Goal: Task Accomplishment & Management: Complete application form

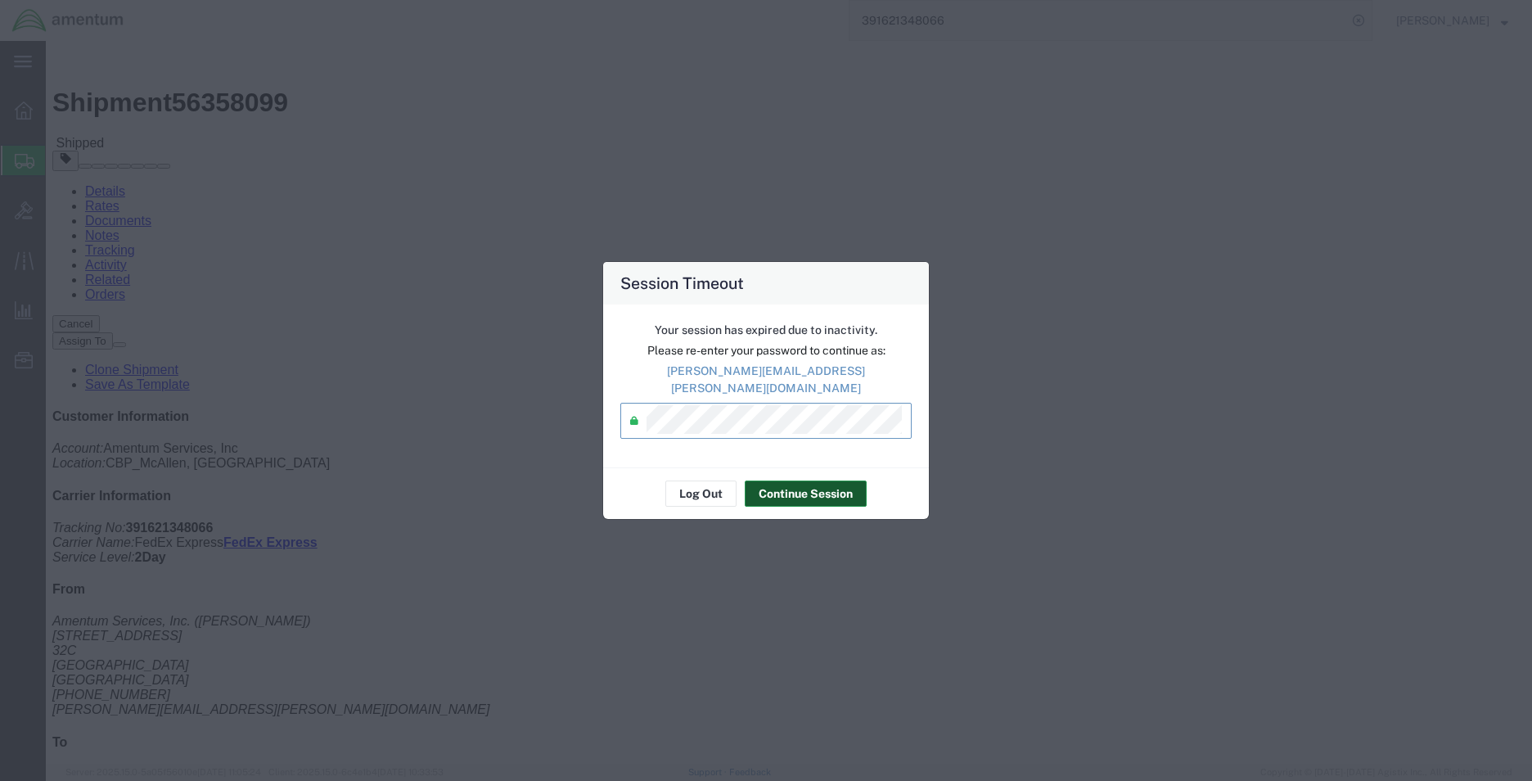
click at [833, 486] on button "Continue Session" at bounding box center [806, 493] width 122 height 26
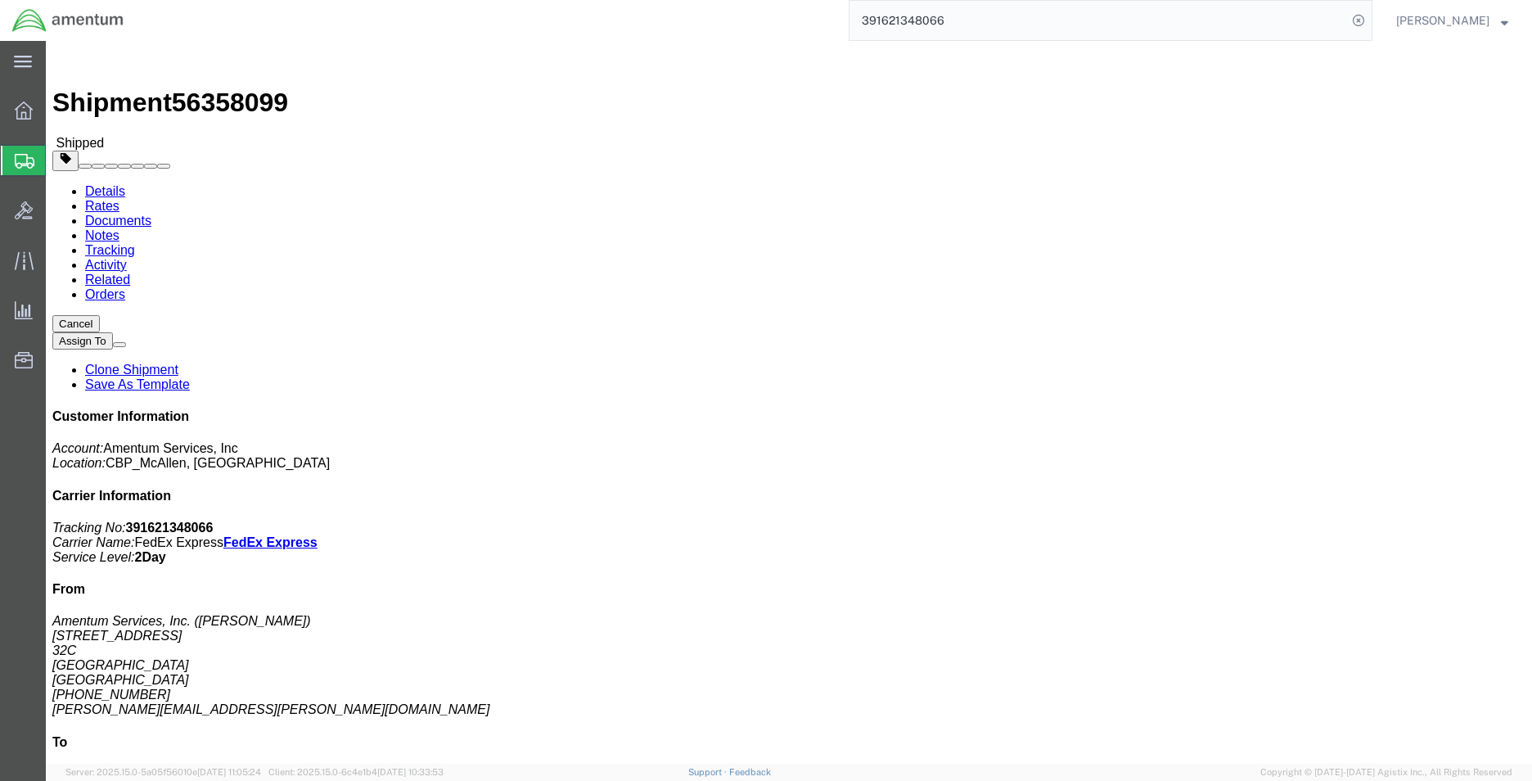
click at [0, 0] on span "Create Shipment" at bounding box center [0, 0] width 0 height 0
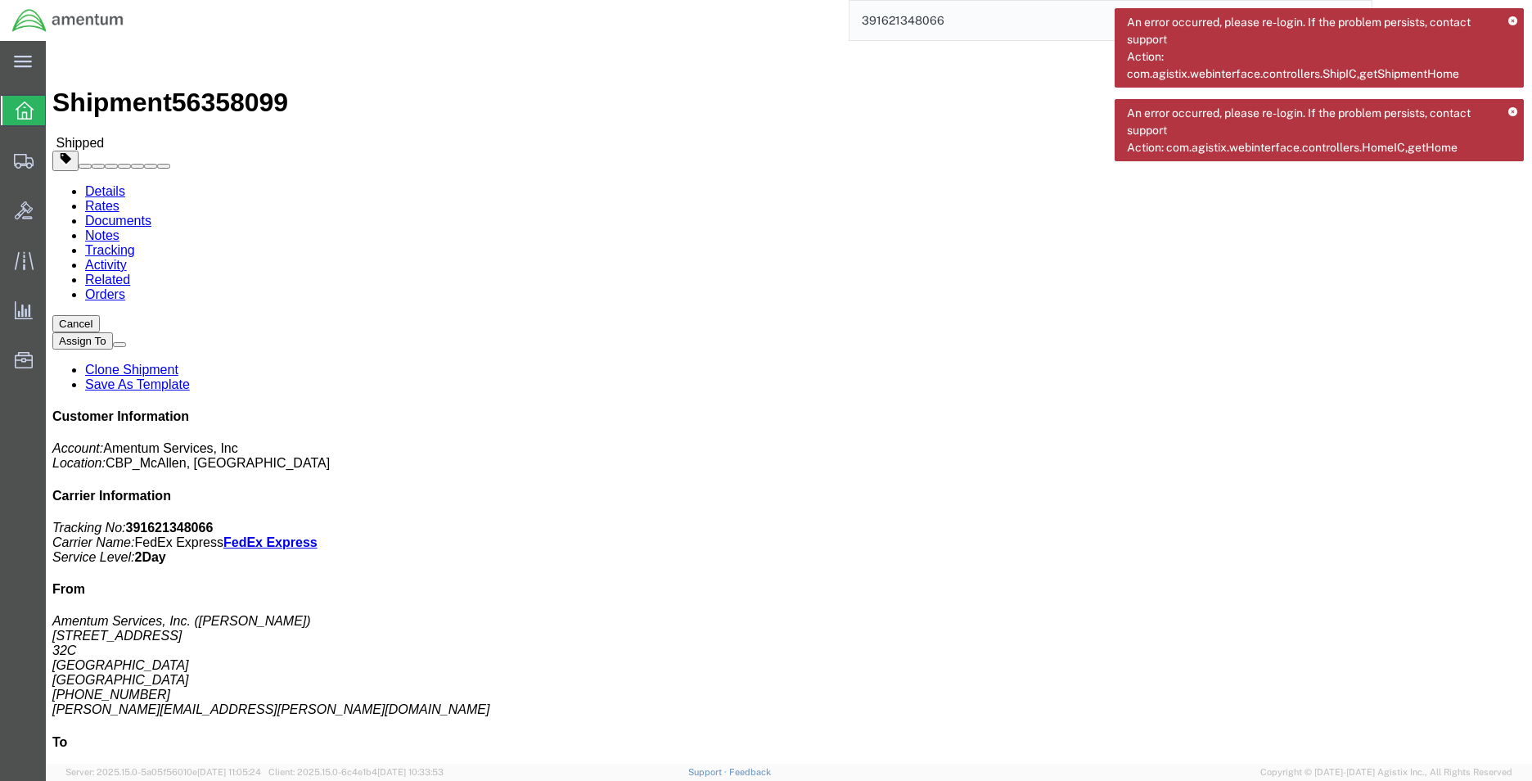
click at [1508, 111] on icon at bounding box center [1512, 112] width 9 height 9
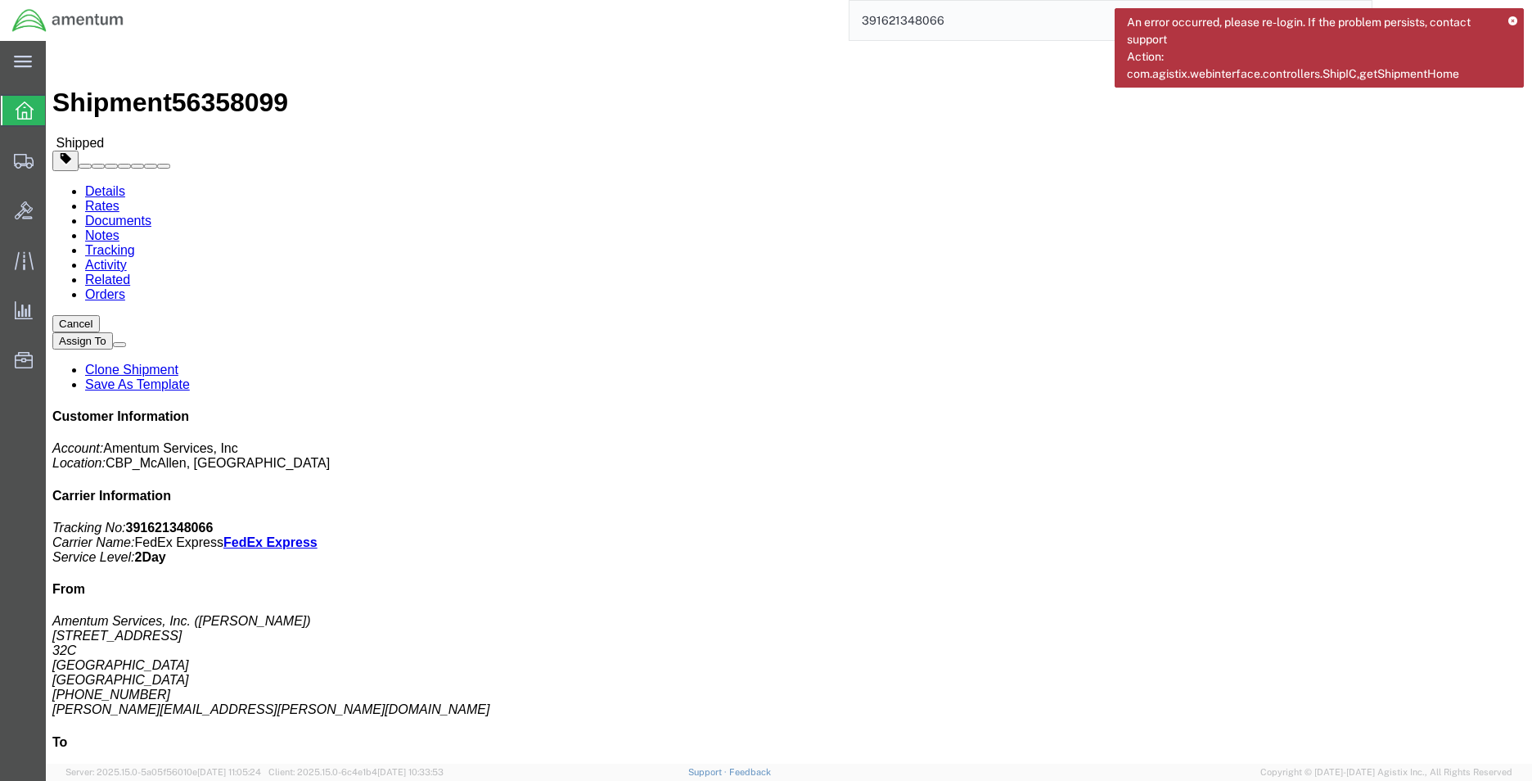
click at [1510, 25] on icon at bounding box center [1512, 21] width 9 height 9
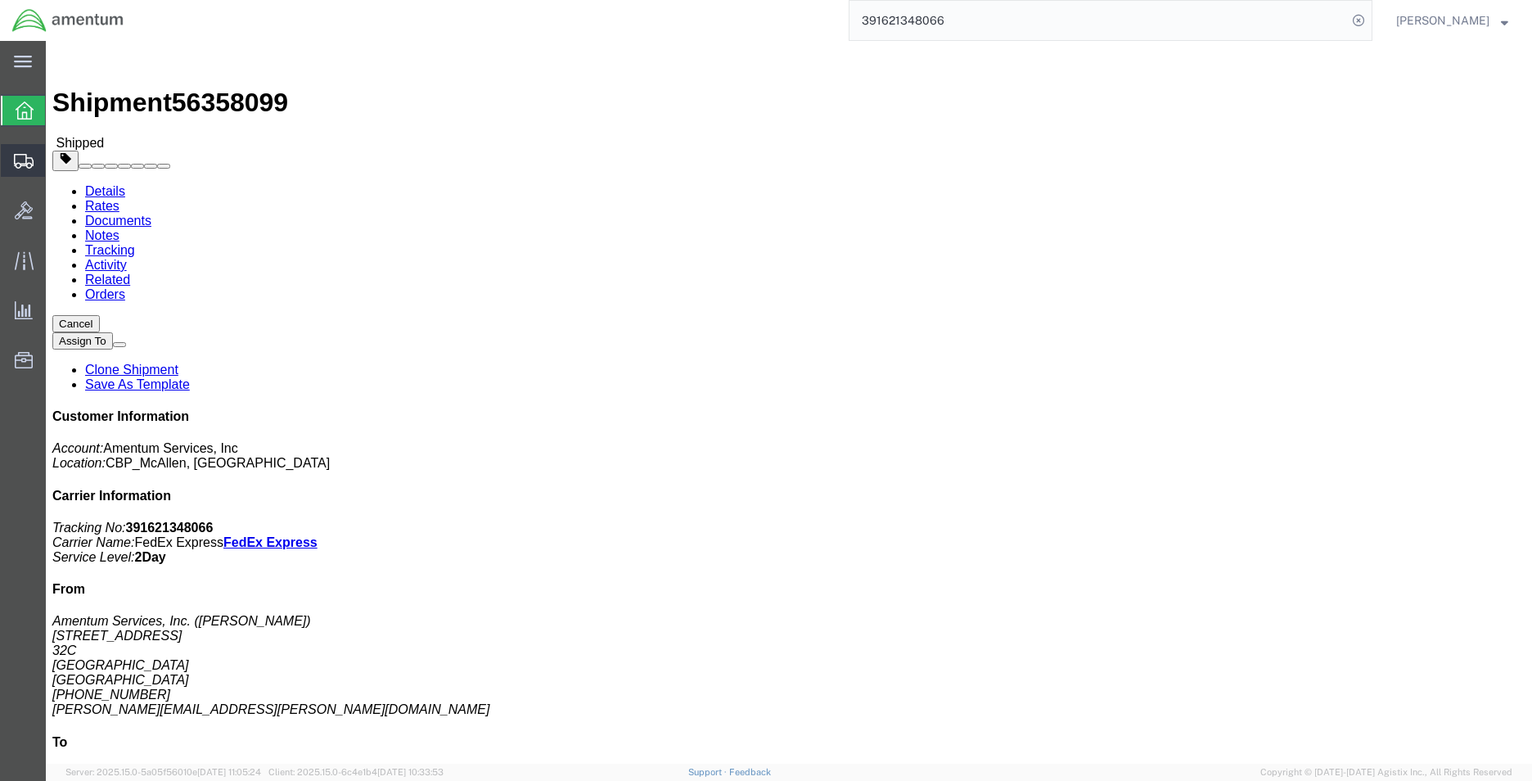
click at [0, 0] on span "Create Shipment" at bounding box center [0, 0] width 0 height 0
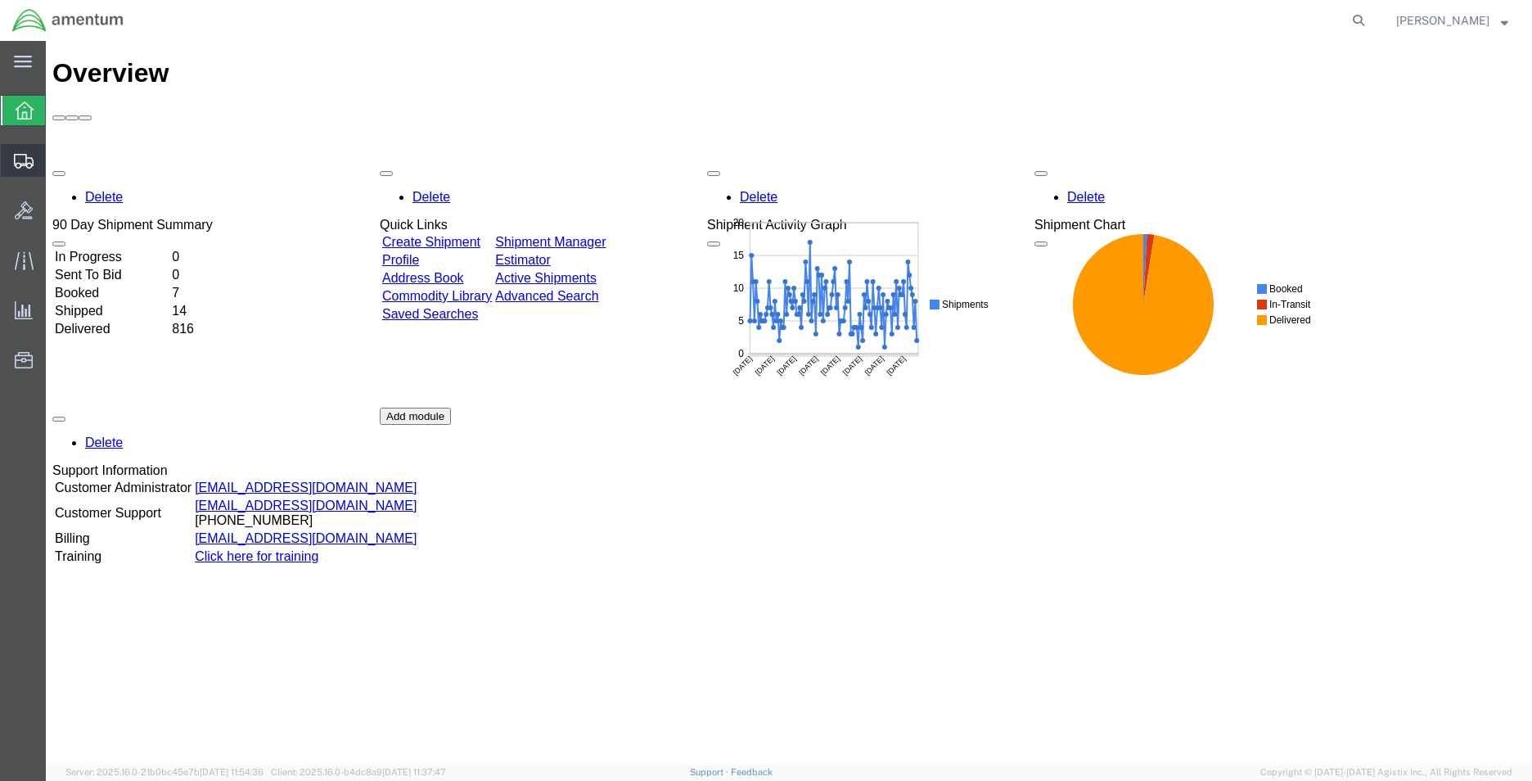
click at [0, 0] on span "Create Shipment" at bounding box center [0, 0] width 0 height 0
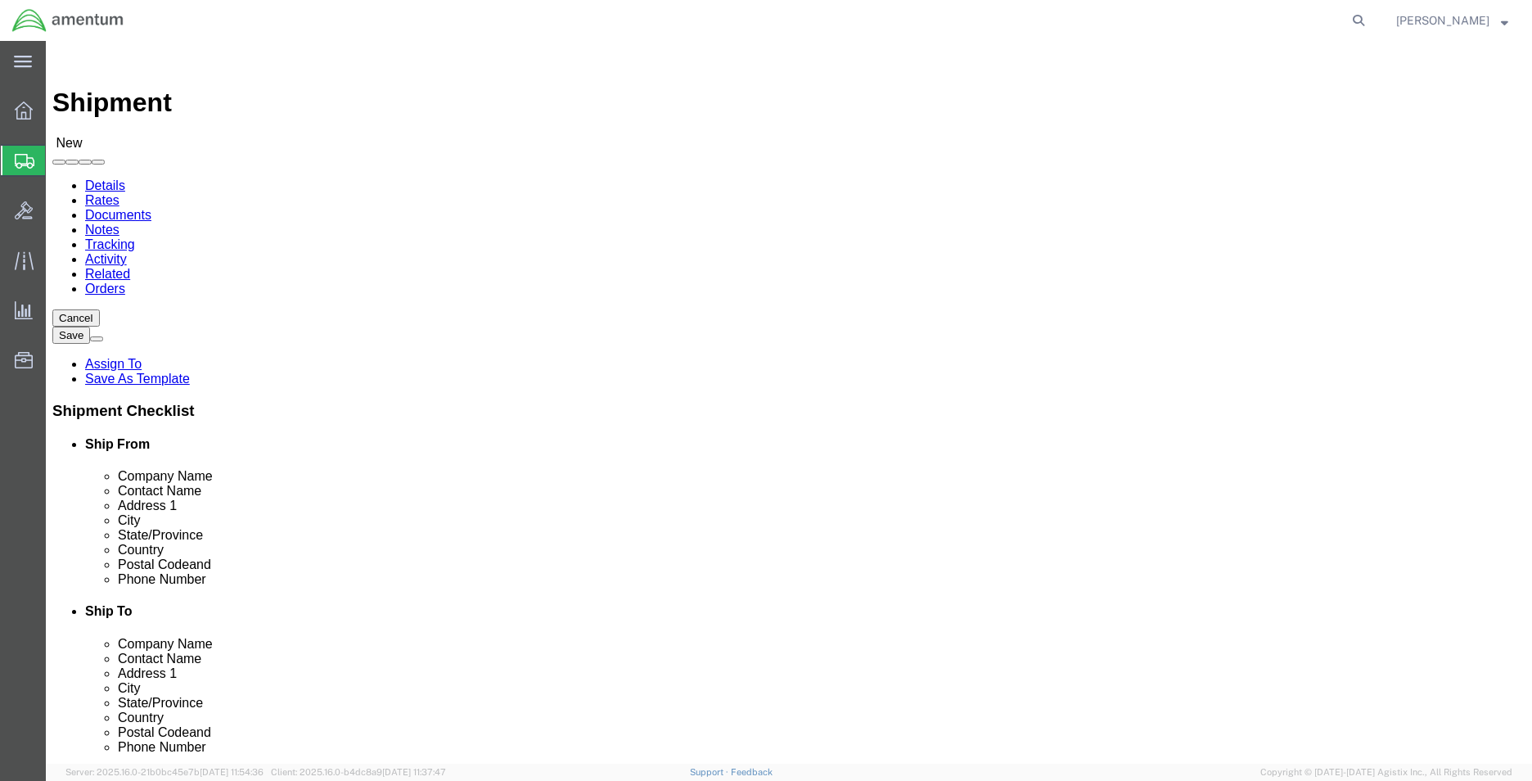
select select
type input "mca"
select select "49941"
select select "[GEOGRAPHIC_DATA]"
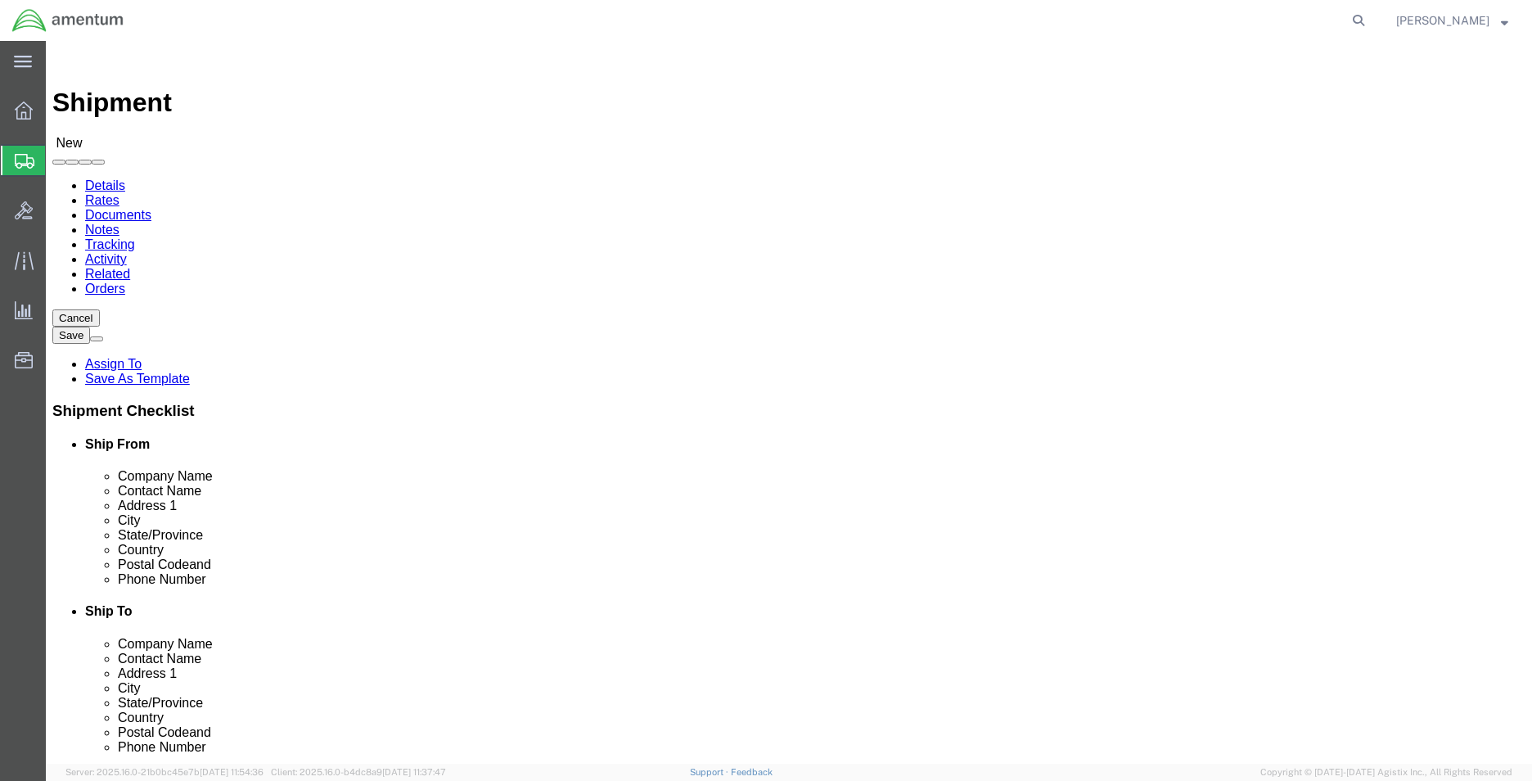
type input "ulv"
select select "49950"
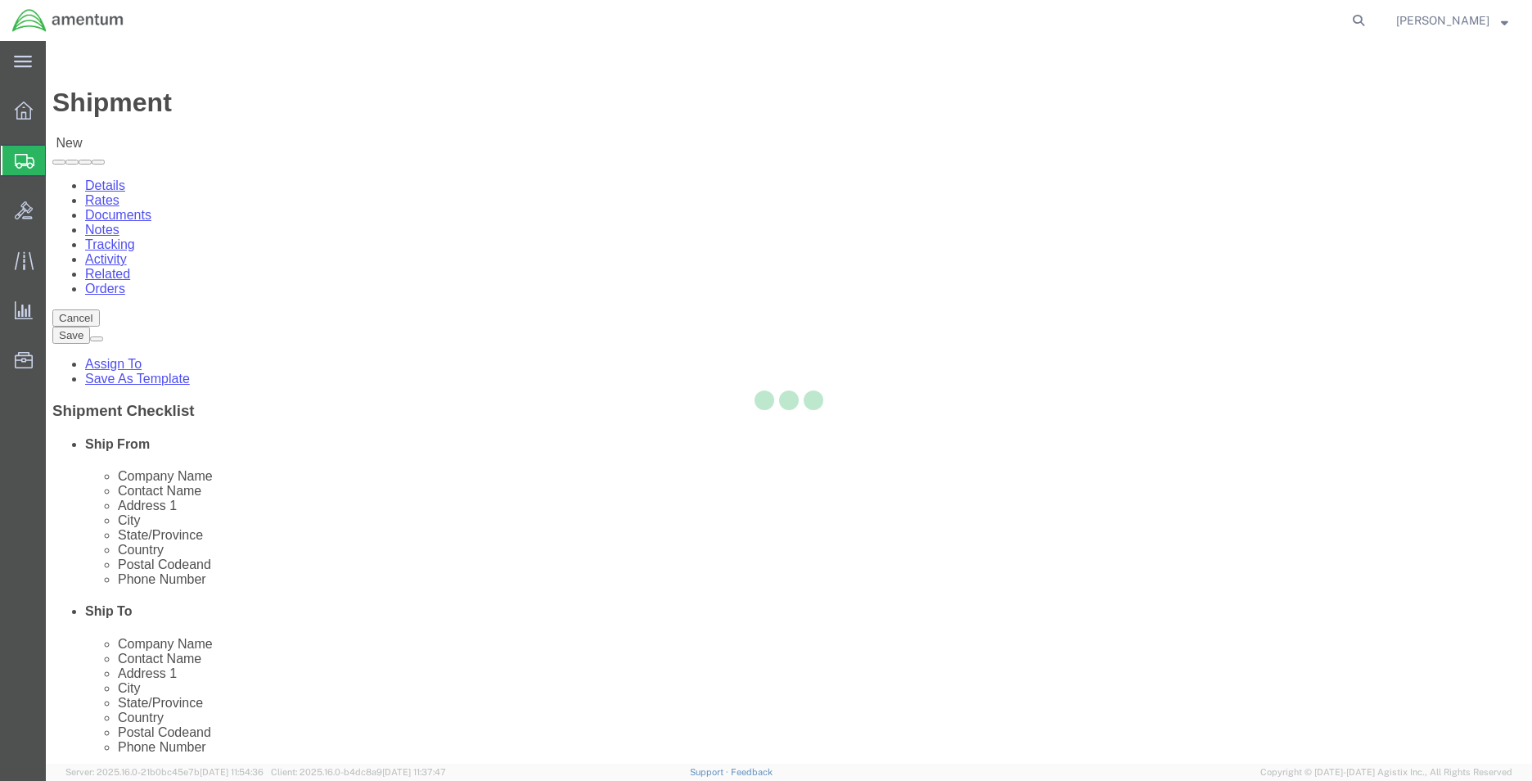
select select "[GEOGRAPHIC_DATA]"
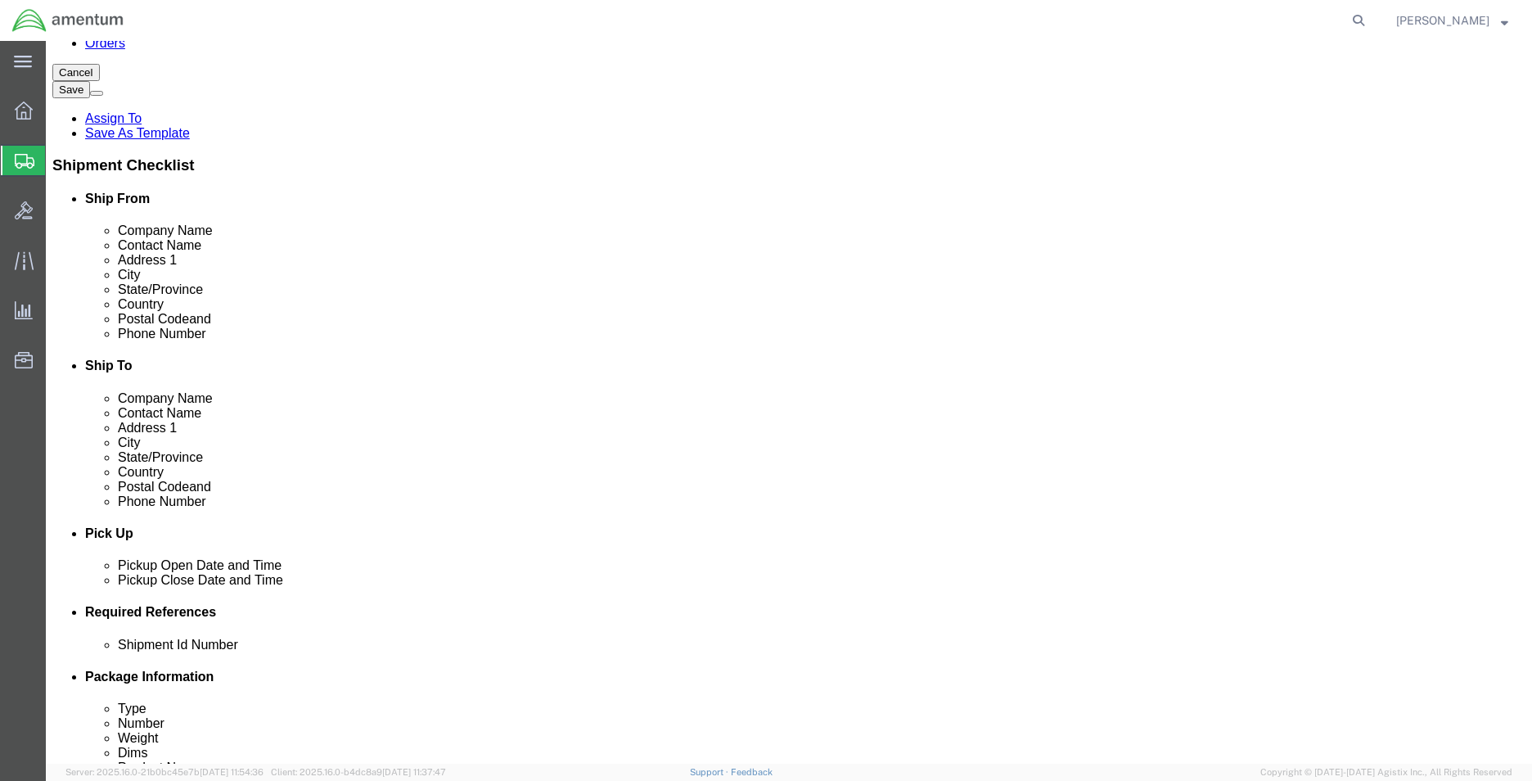
click div
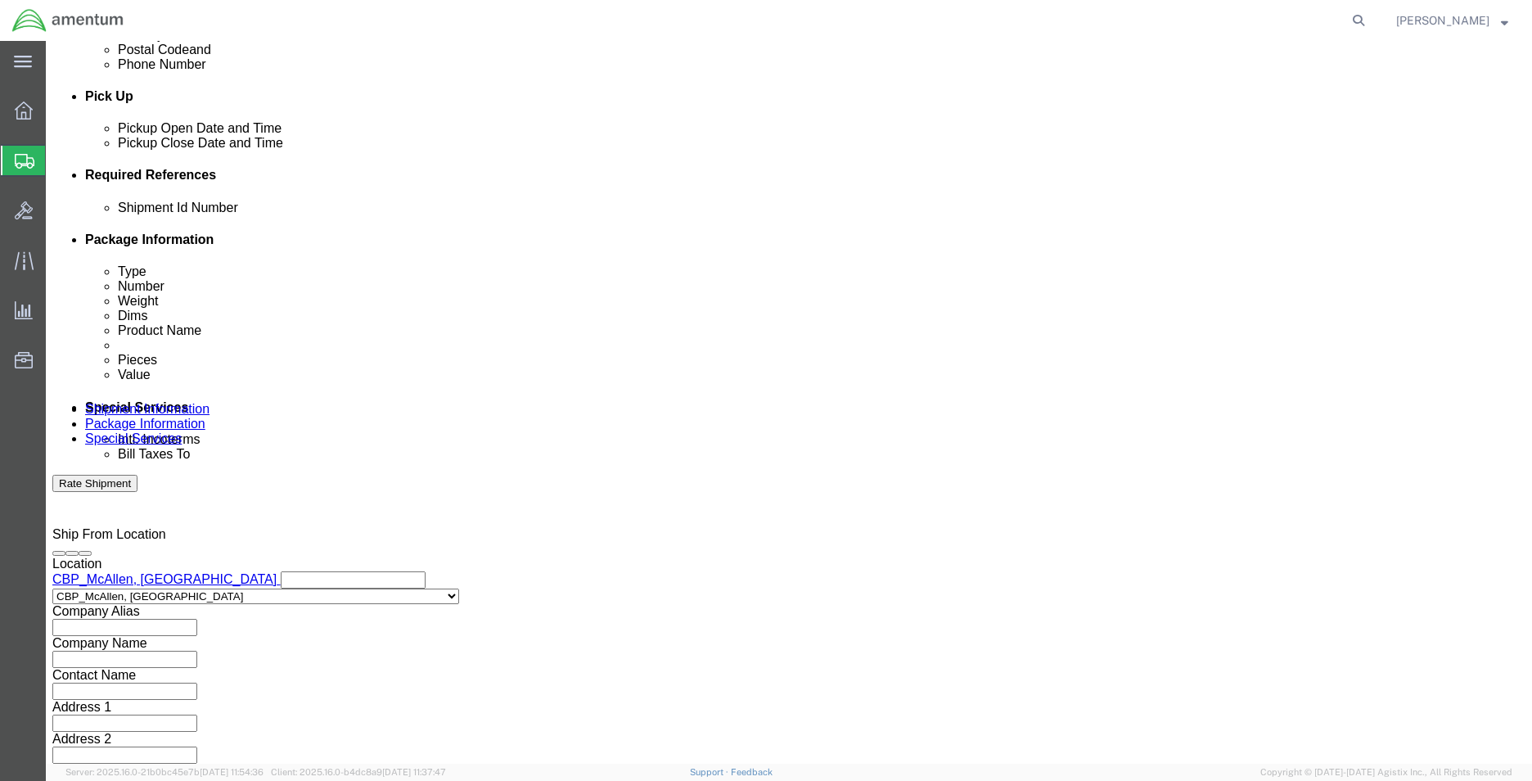
click input "4:00 PM"
type input "8:00 AM"
click button "Apply"
click div
type input "2:00 PM"
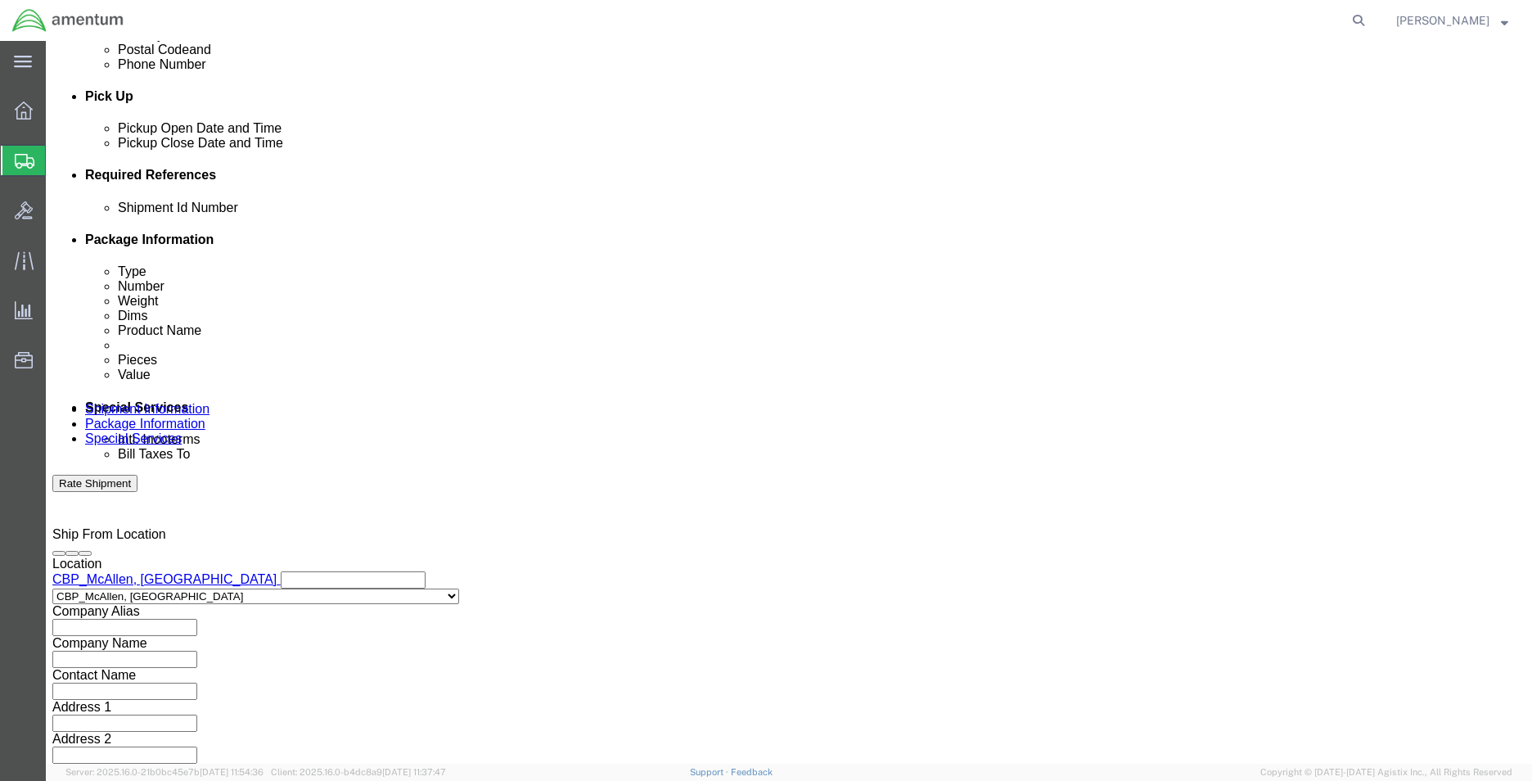
click button "Apply"
click input "text"
type input "c"
type input "CBP"
click button "Add reference"
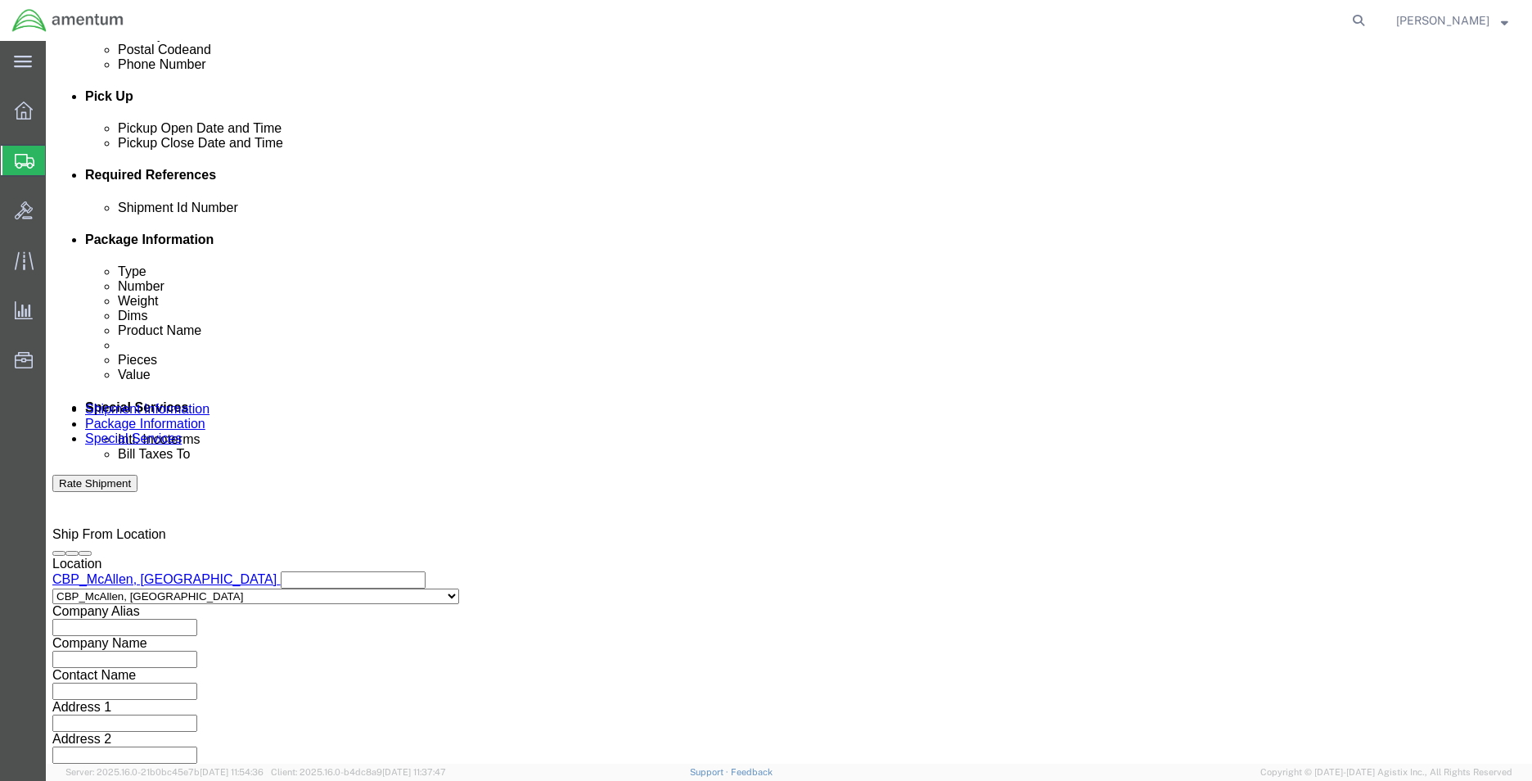
click select "Select Account Type Activity ID Airline Appointment Number ASN Batch Request # …"
select select "DEPT"
click select "Select Account Type Activity ID Airline Appointment Number ASN Batch Request # …"
click input "text"
type input "TOOL RETURN"
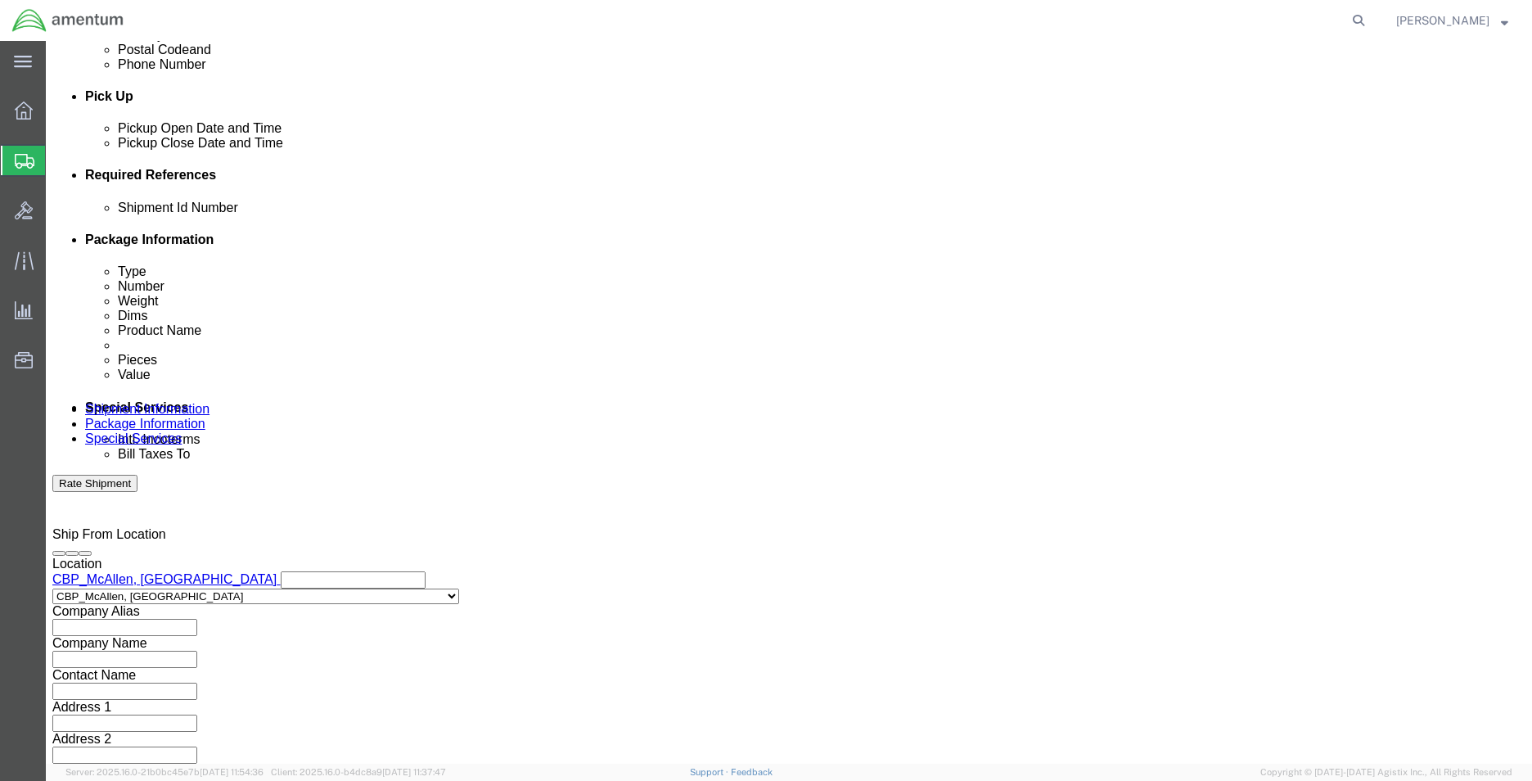
click button "Add reference"
click select "Select Account Type Activity ID Airline Appointment Number ASN Batch Request # …"
select select "CUSTREF"
click select "Select Account Type Activity ID Airline Appointment Number ASN Batch Request # …"
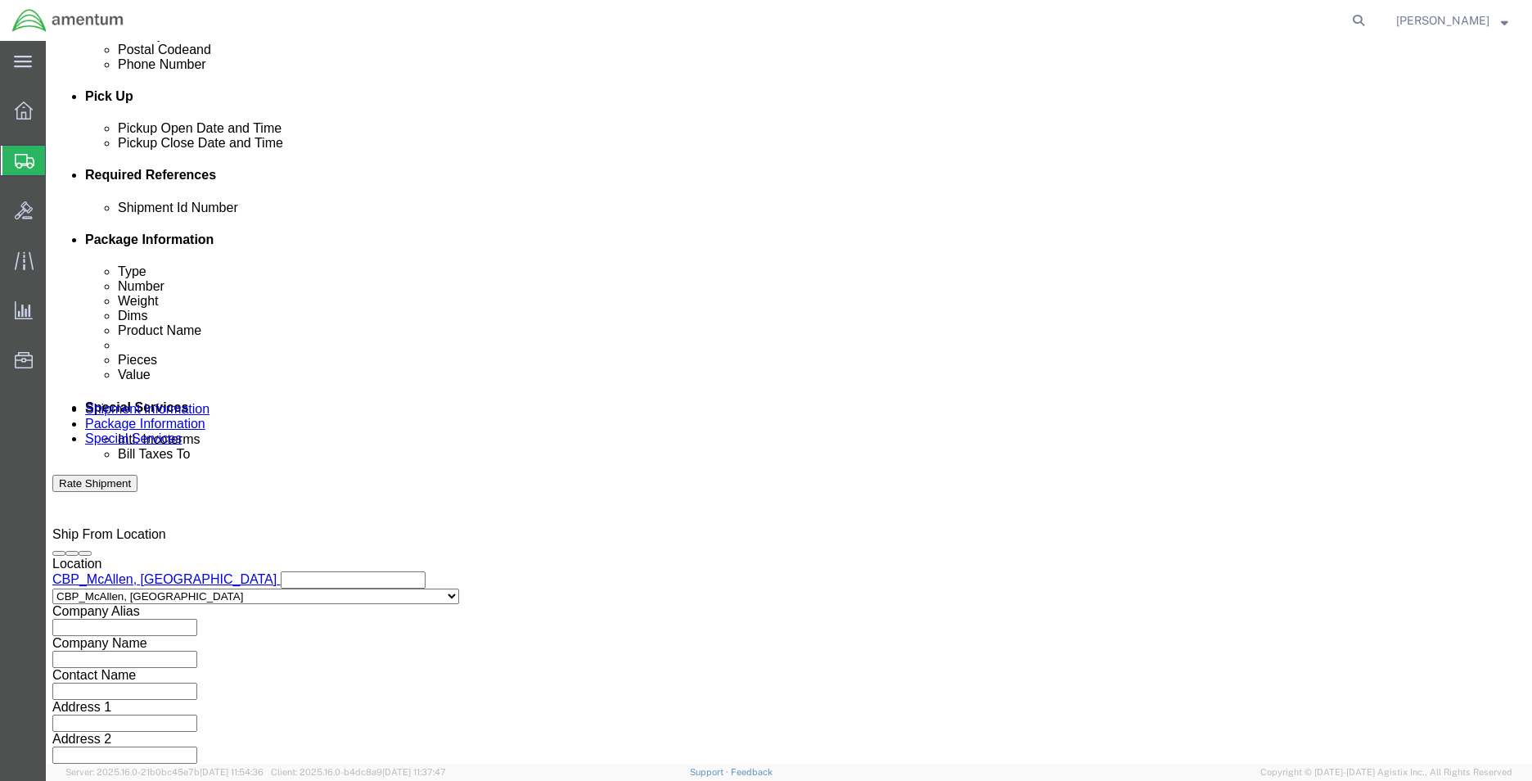
click input "text"
drag, startPoint x: 677, startPoint y: 327, endPoint x: 578, endPoint y: 327, distance: 99.0
click input "TOOL RETURN"
click input "text"
paste input "TOOL RETURN"
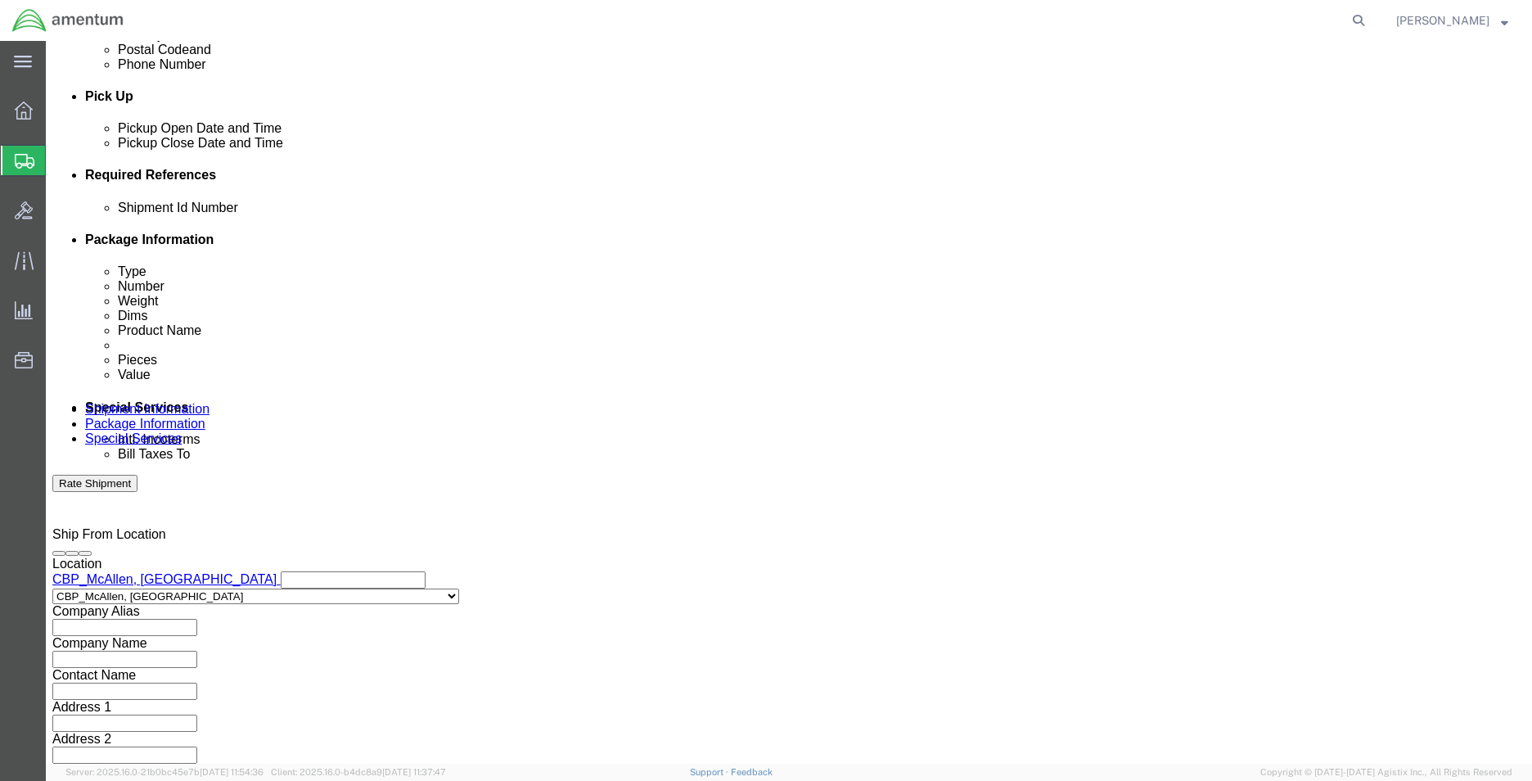
type input "TOOL RETURN"
click button "Add reference"
click div "Select Account Type Activity ID Airline Appointment Number ASN Batch Request # …"
click select "Select Account Type Activity ID Airline Appointment Number ASN Batch Request # …"
select select "PROJNUM"
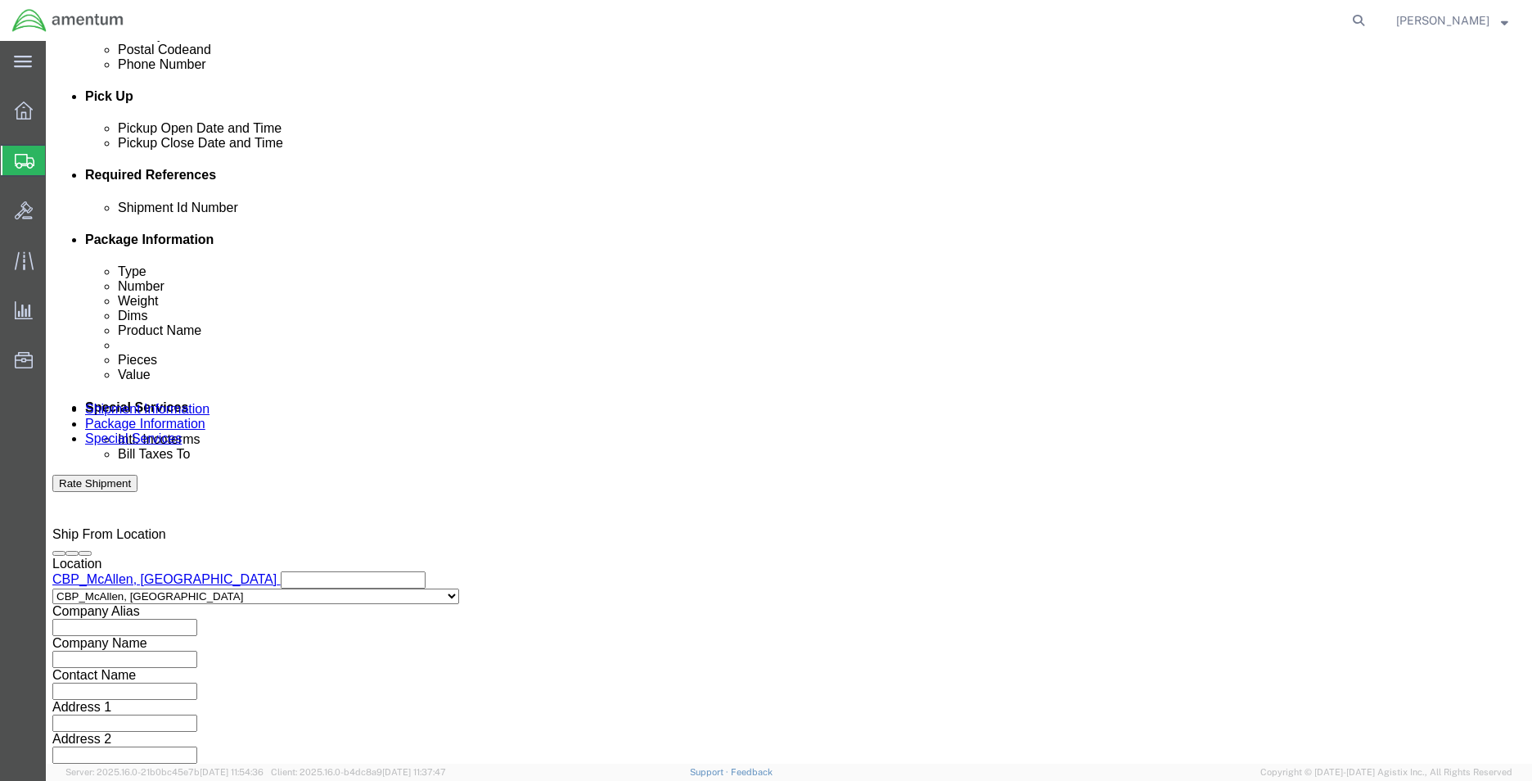
click select "Select Account Type Activity ID Airline Appointment Number ASN Batch Request # …"
click input "text"
type input "P"
type input "p"
type input "P"
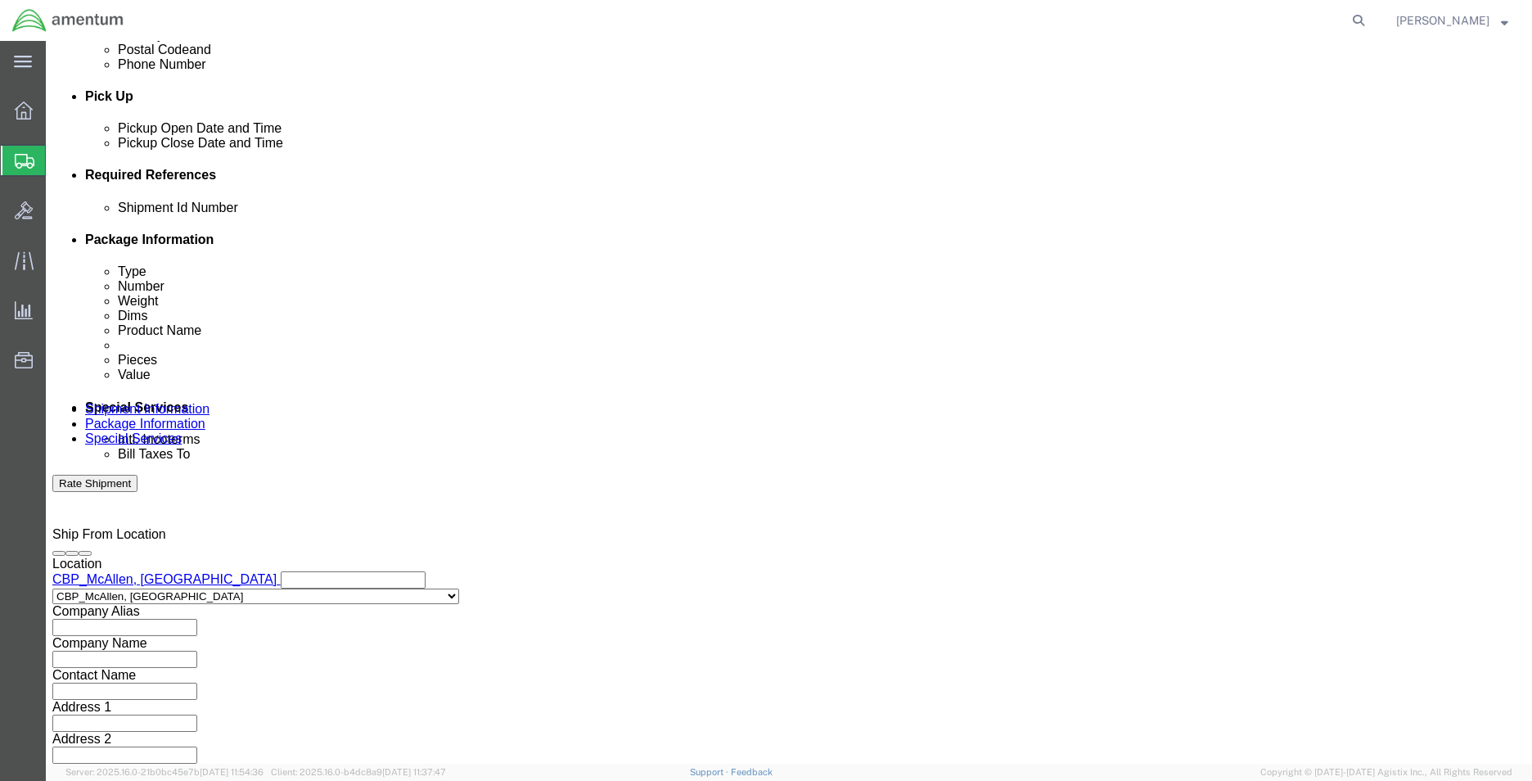
click div "Cancel Save Assign To Save As Template Shipment Checklist Ship From Company Nam…"
click input "text"
paste input "6118.03.03.2219.MCA.0000"
click input "6118.03.03.2219.MCA.0000"
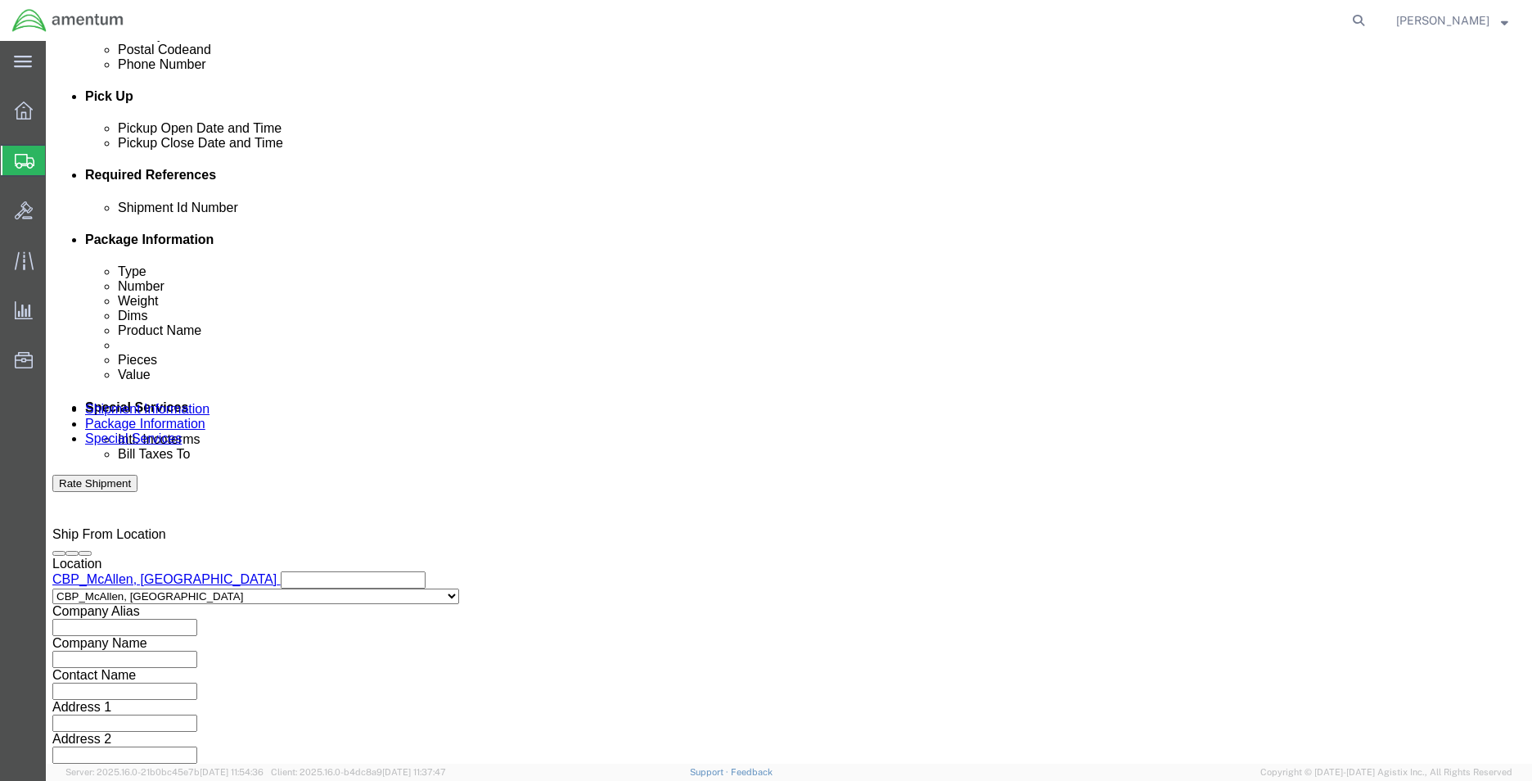
click input "6118.03.03.2219.MCA.0000"
drag, startPoint x: 337, startPoint y: 353, endPoint x: 175, endPoint y: 353, distance: 162.0
click div "Select Account Type Activity ID Airline Appointment Number ASN Batch Request # …"
type input "6118.03.03.2219.MCA.0000"
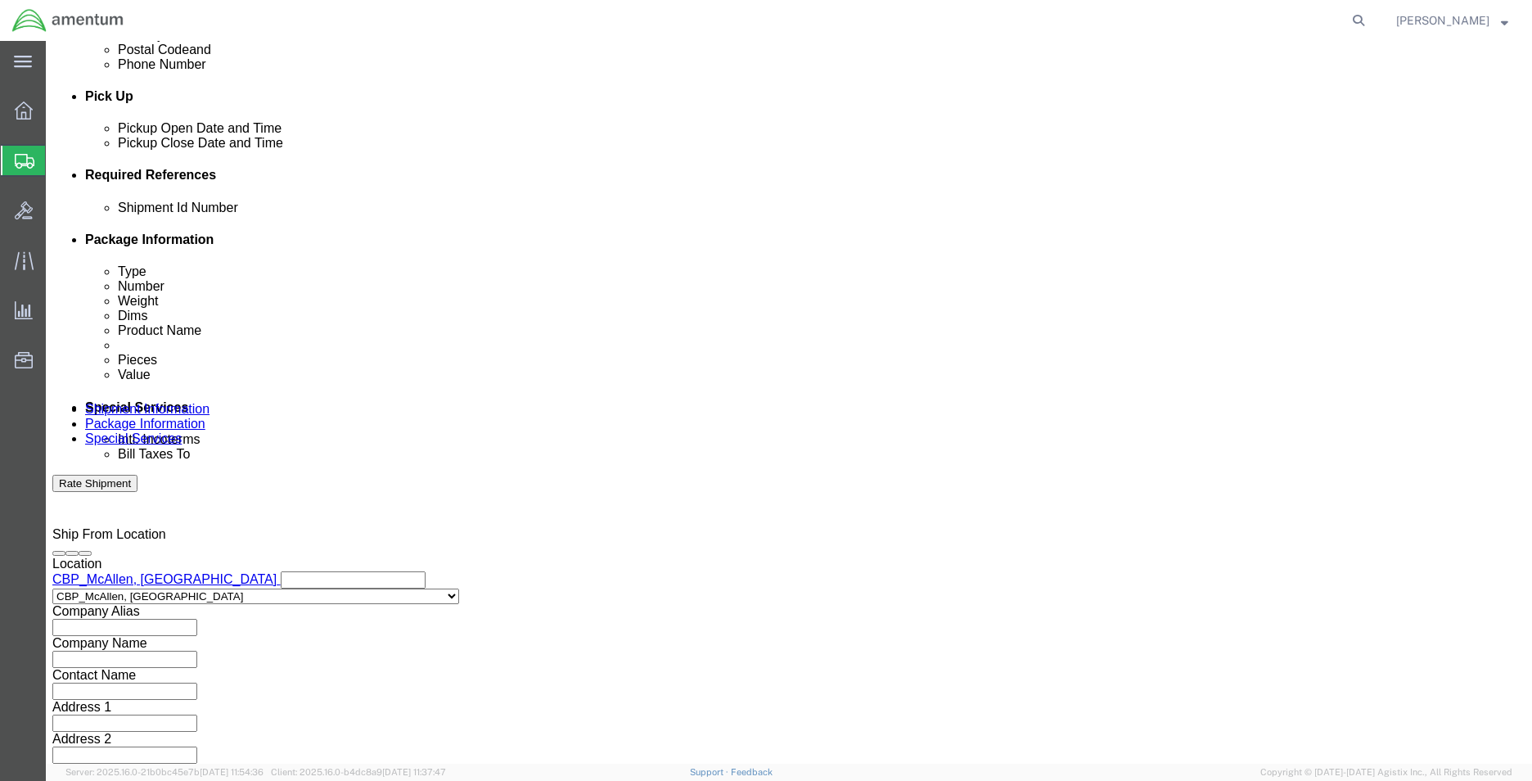
click button "Continue"
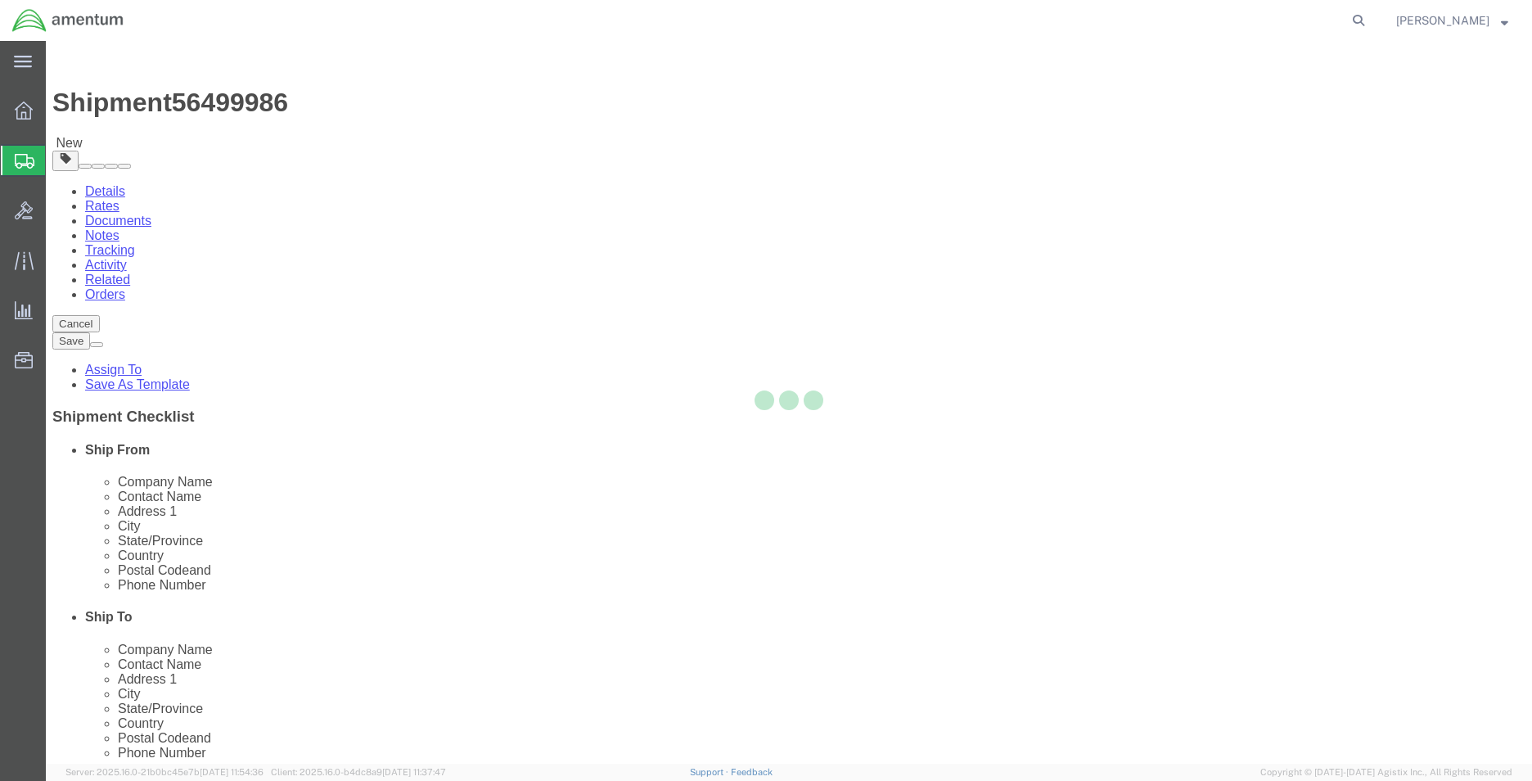
select select "CBOX"
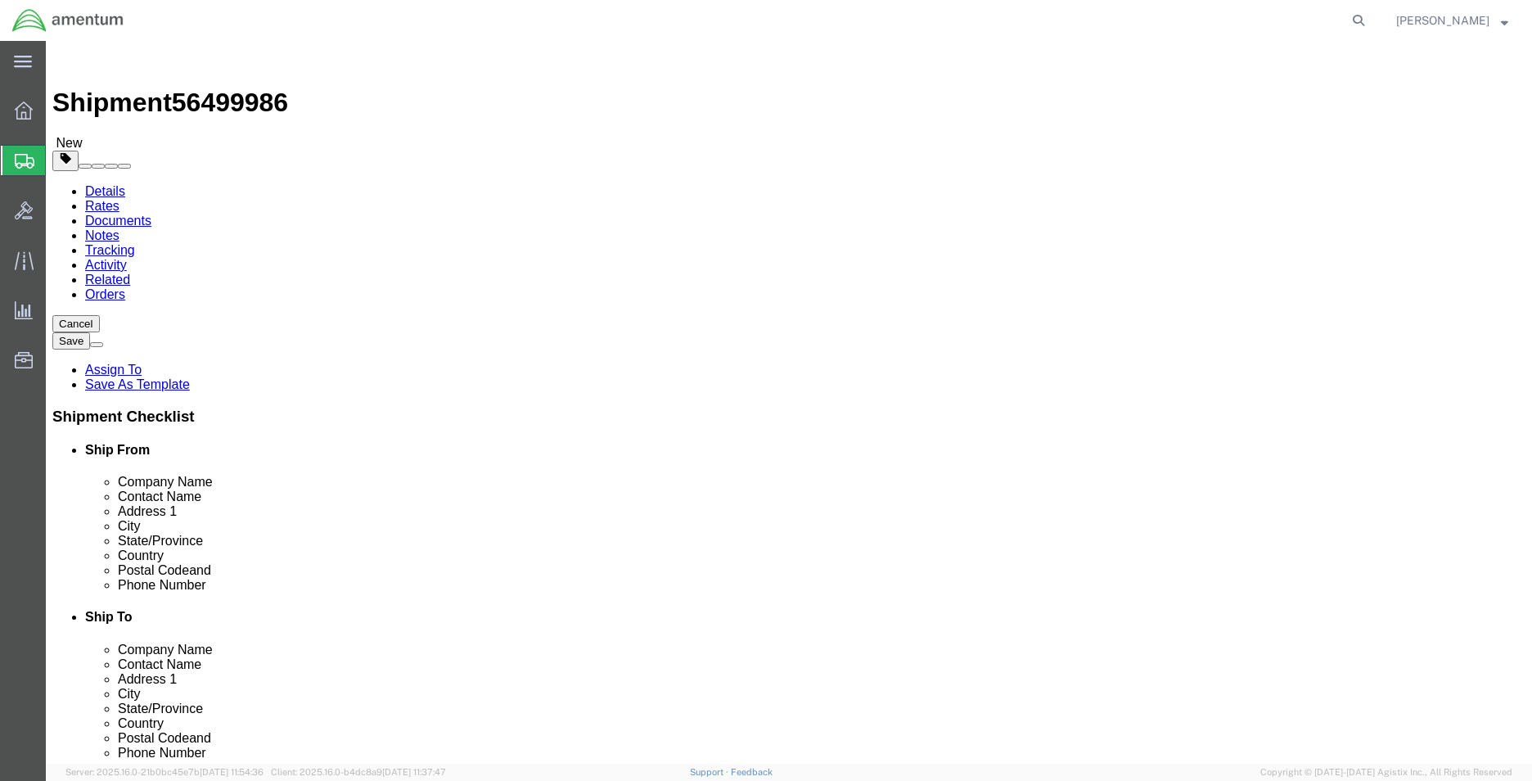
click input "text"
type input "20"
type input "15"
type input "9"
type input "12.50"
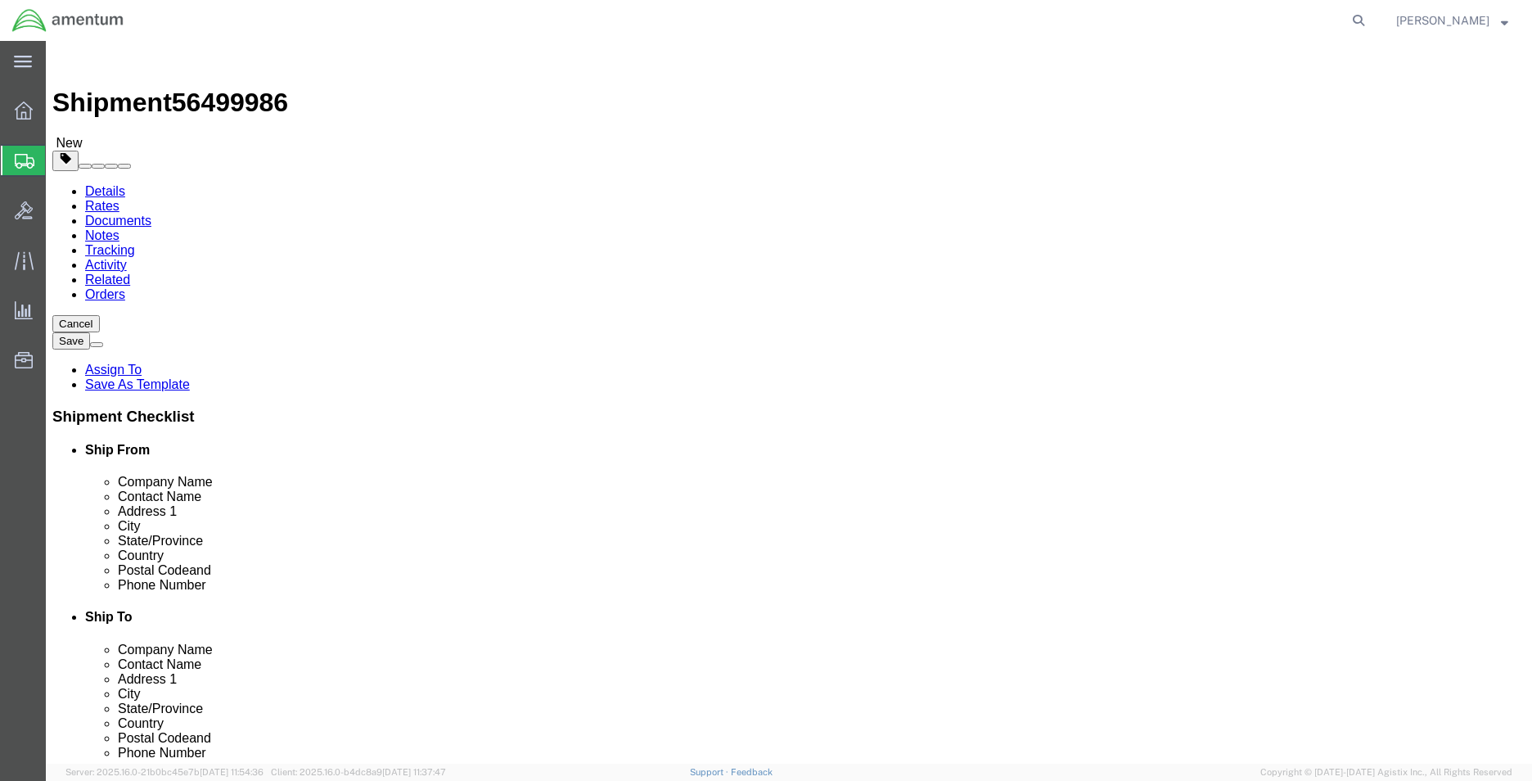
click link "Add Content"
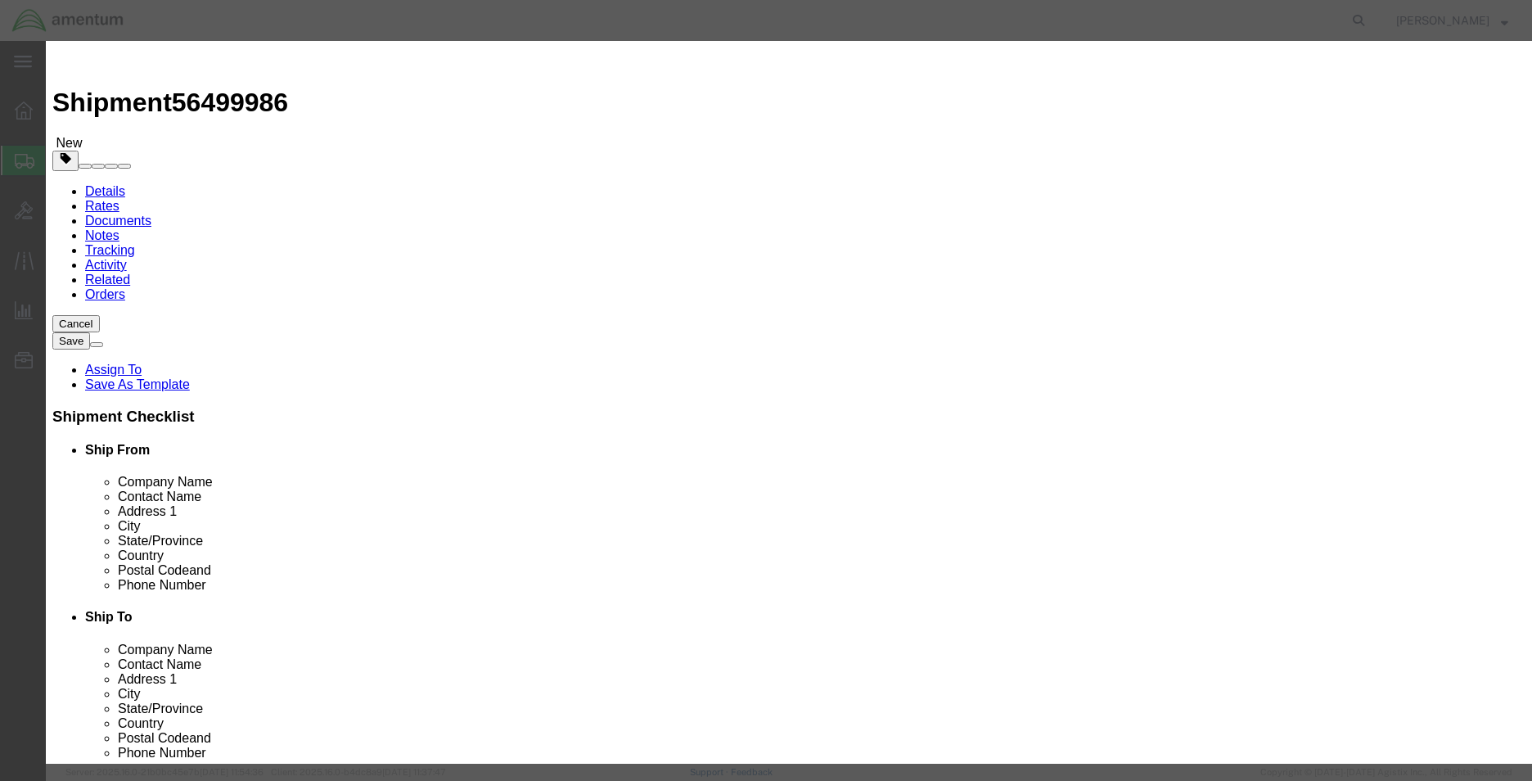
click input "text"
type input "A"
type input "L"
type input "TOOL LOAN"
click div "Description Commodity Category Select Country Of Origin Select [GEOGRAPHIC_DATA…"
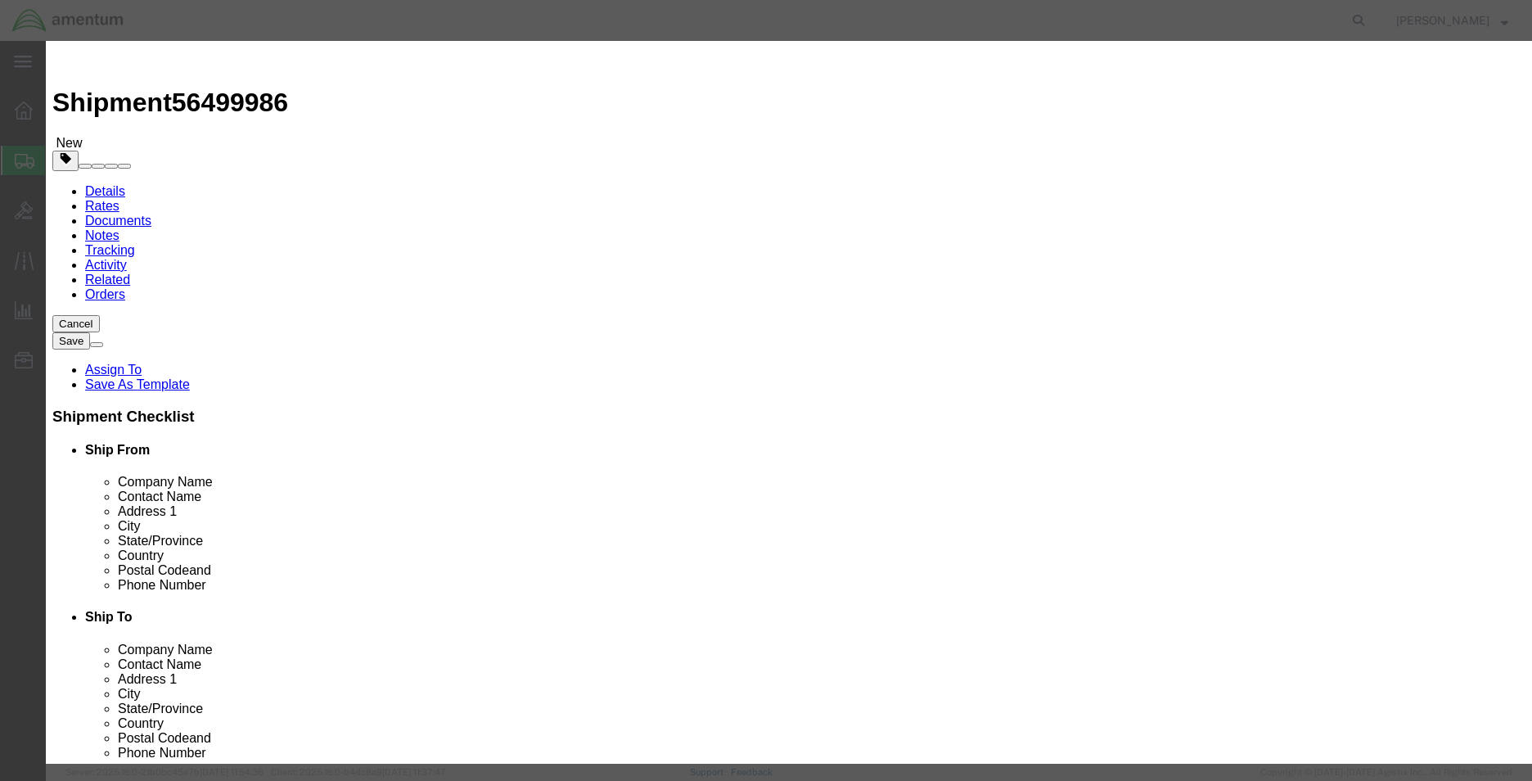
click input "text"
type input "UVA0063"
click input "0"
type input "1"
click input "text"
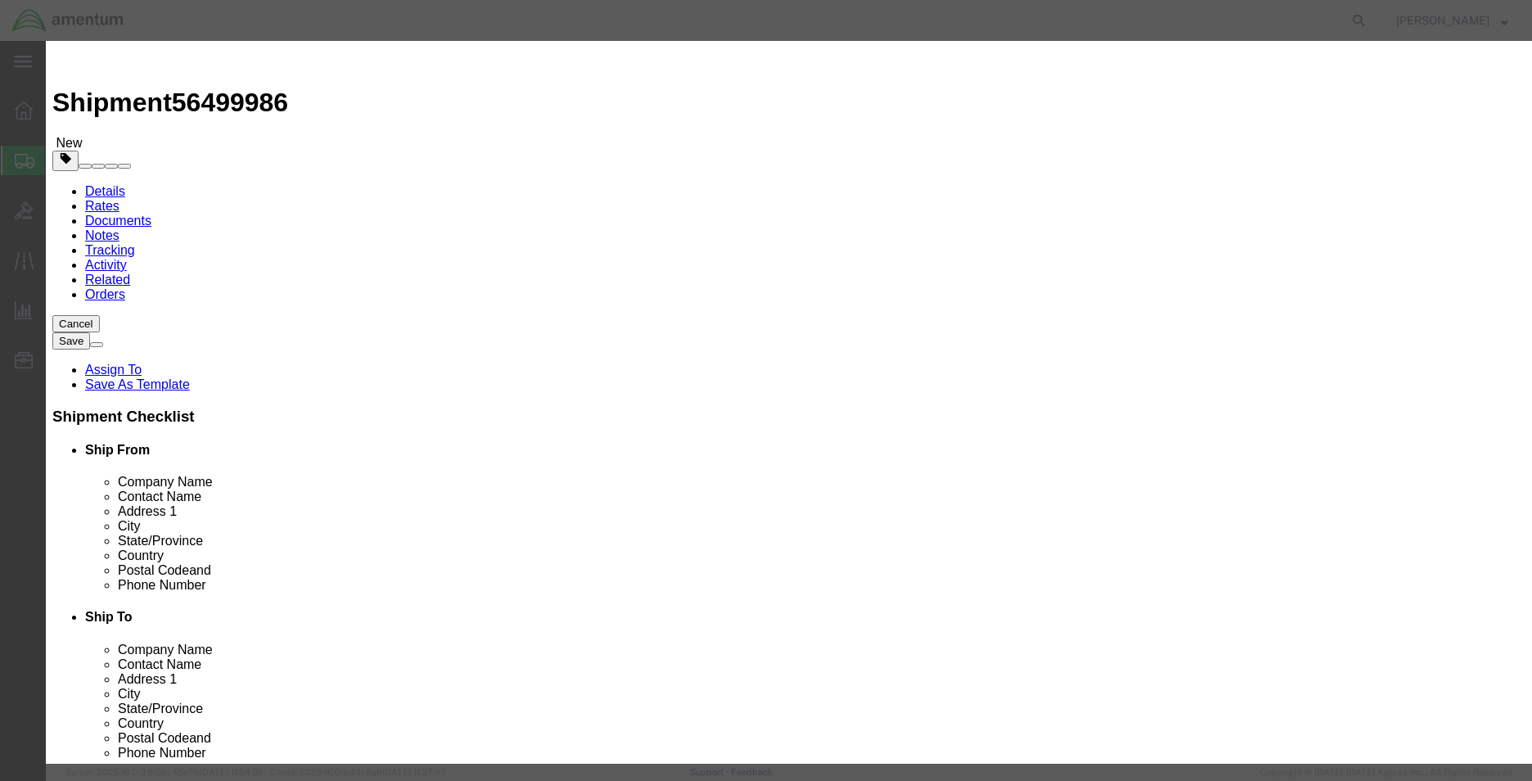
type input "4500"
click textarea
paste textarea "Engine Vibe Meter"
type textarea "Engine Vibe Meter Engine Vibe Meter"
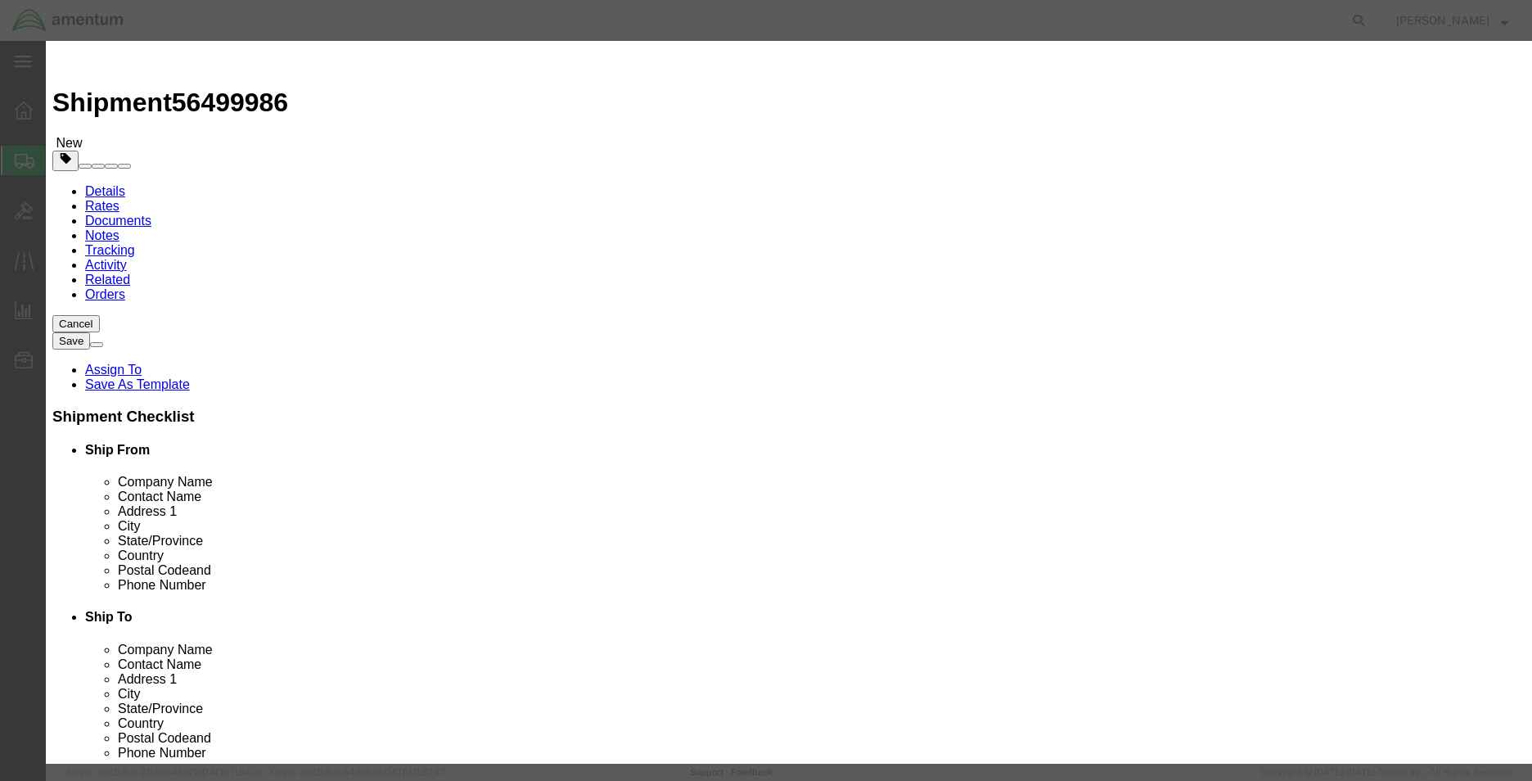
click input "TOOL LOAN"
drag, startPoint x: 554, startPoint y: 124, endPoint x: 438, endPoint y: 127, distance: 116.2
click div "Product Name TOOL LOAN"
paste input "Engine Vibe Meter"
type input "Engine Vibe Meter"
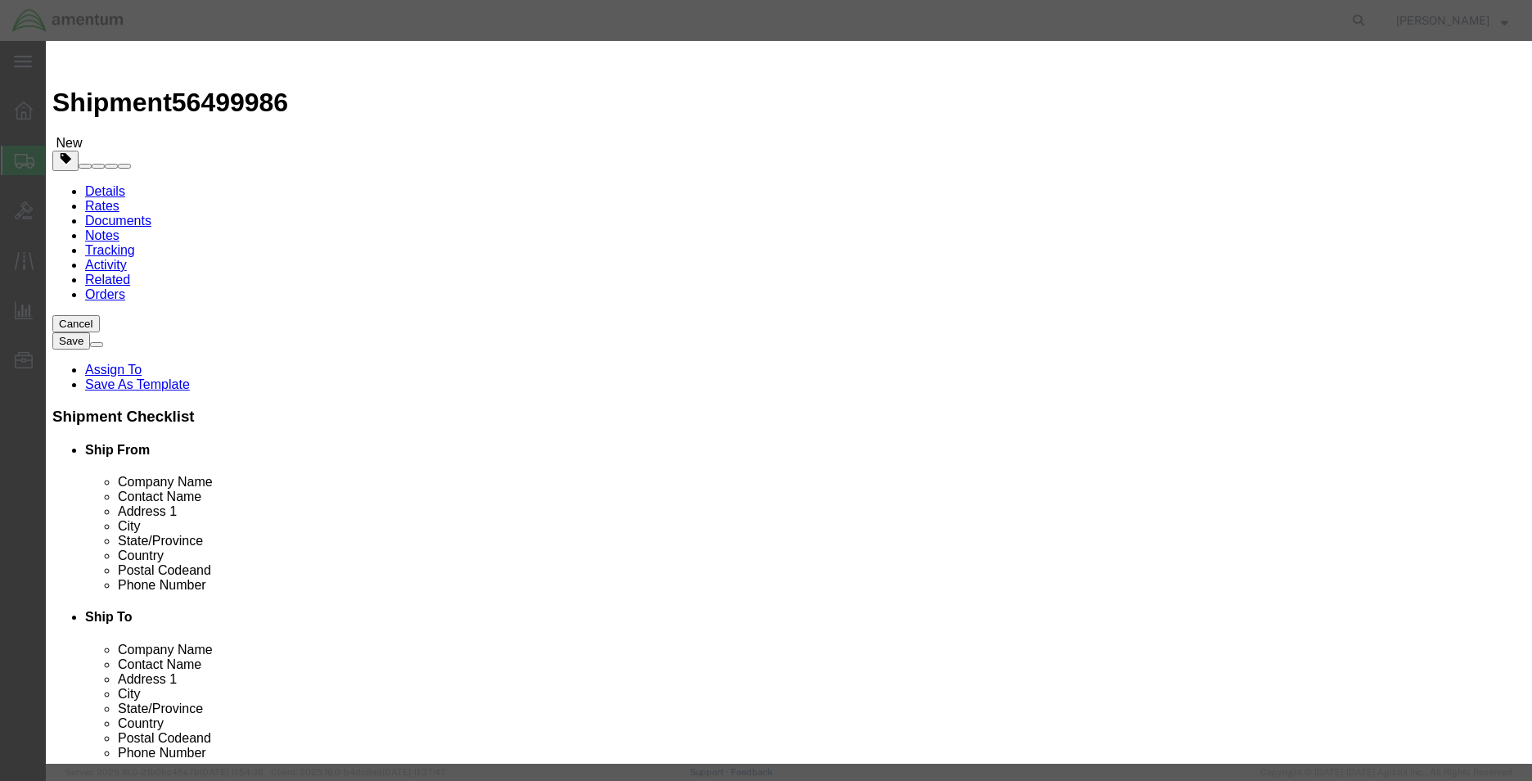
click textarea "Engine Vibe Meter Engine Vibe Meter"
type textarea "Engine Vibe Meter"
click button "Save & Close"
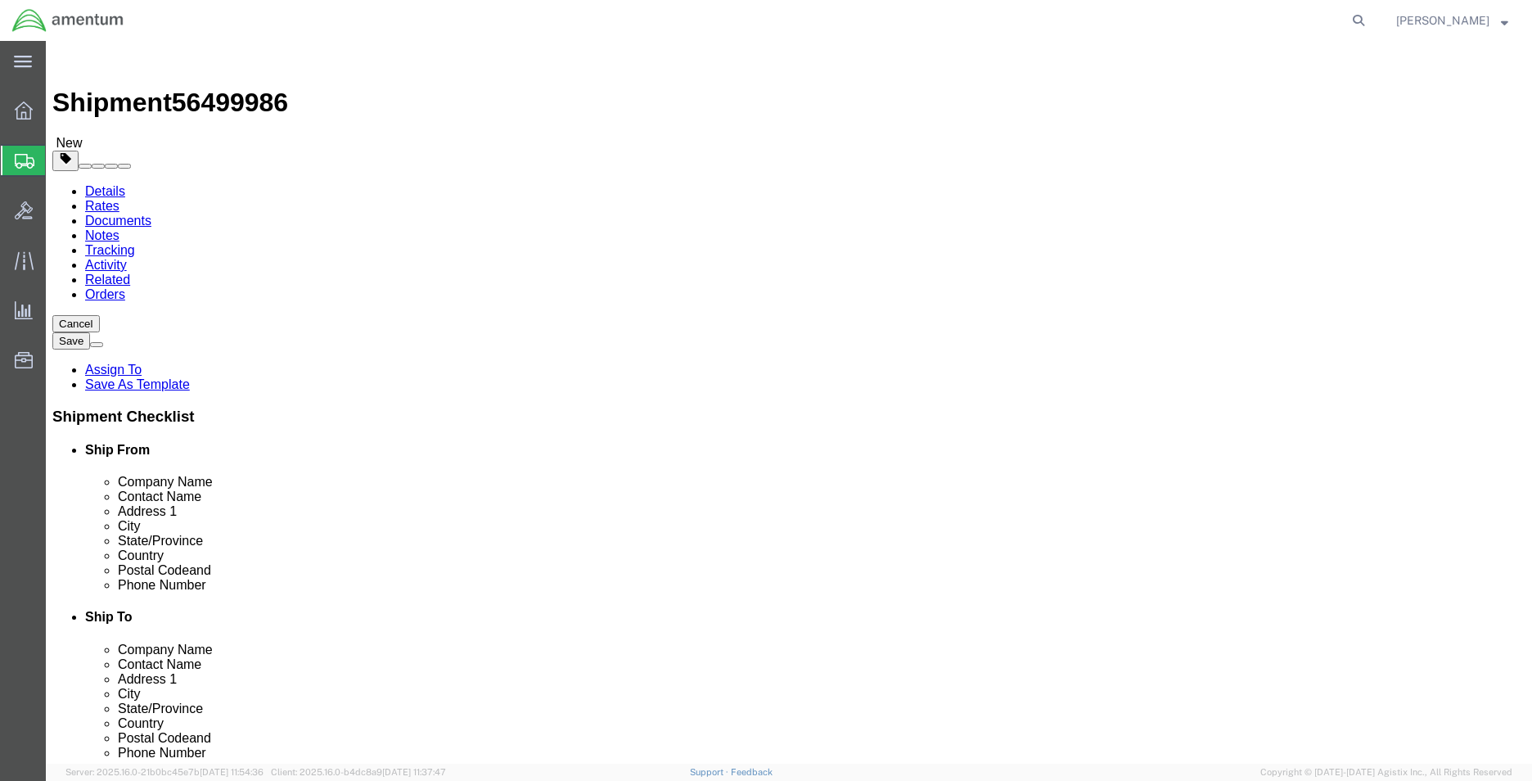
click button "Continue"
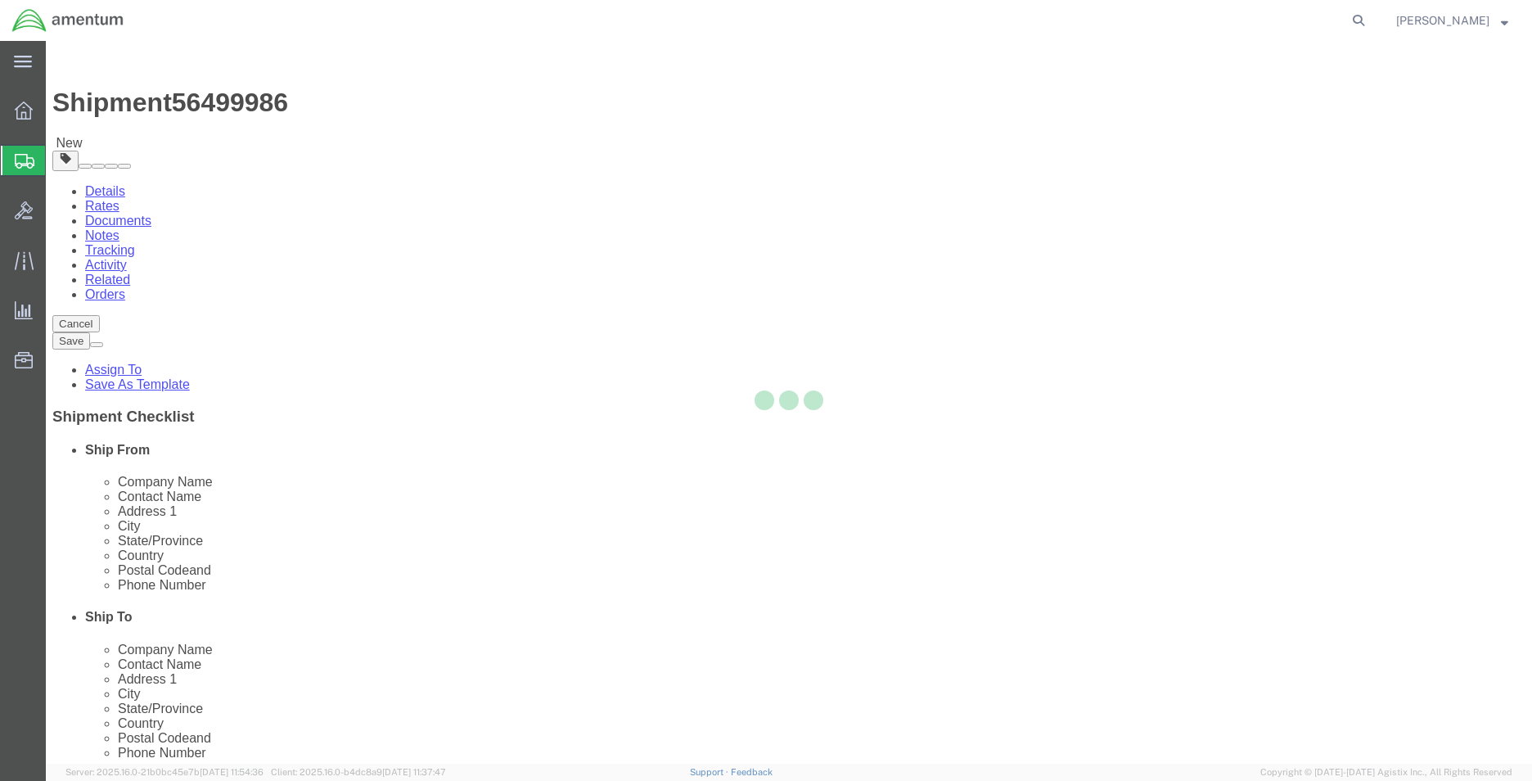
select select
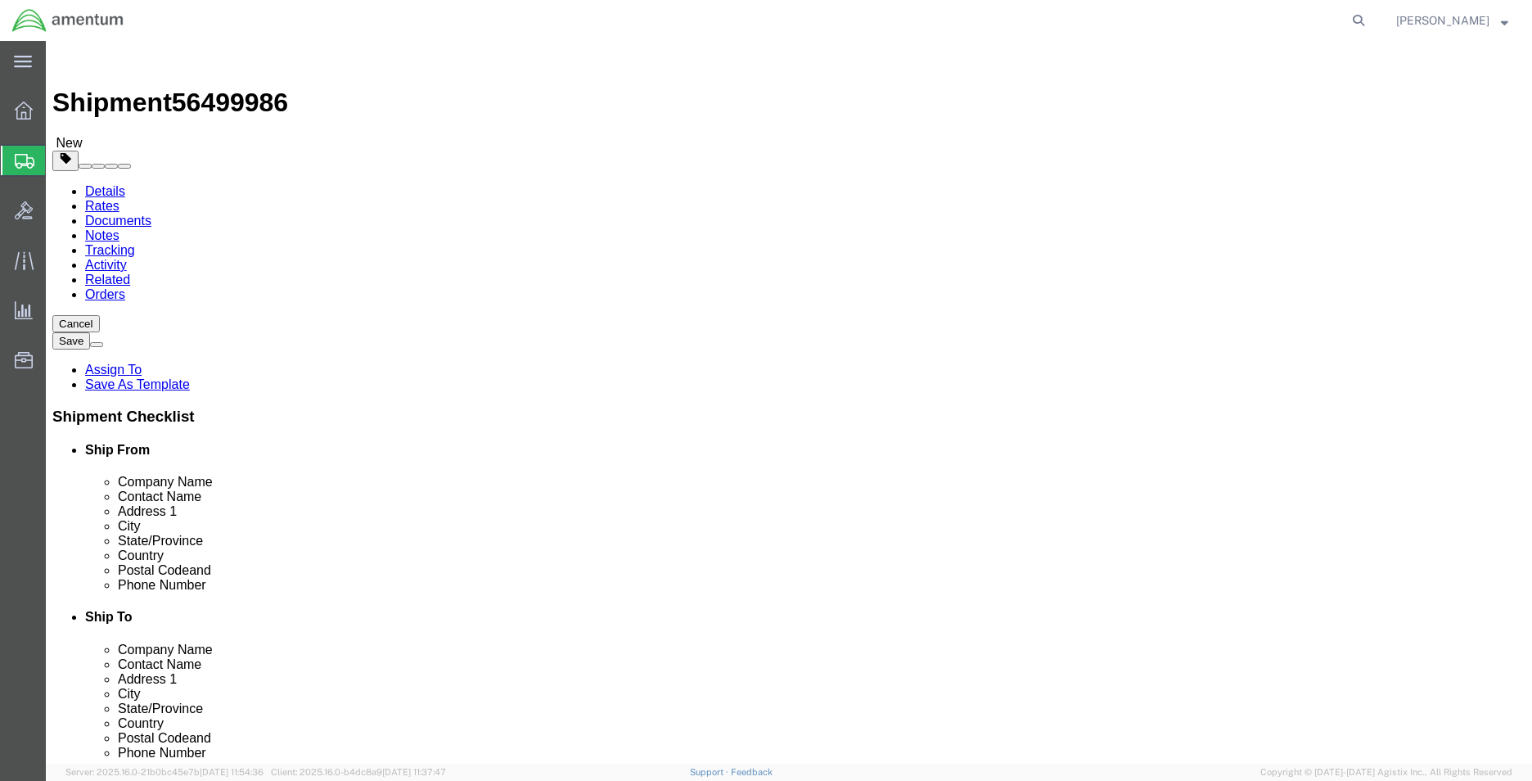
click span "Select one or more"
click link "Site Support"
select select "PICKUP_SITE_SUPPORT"
click div "Instructions"
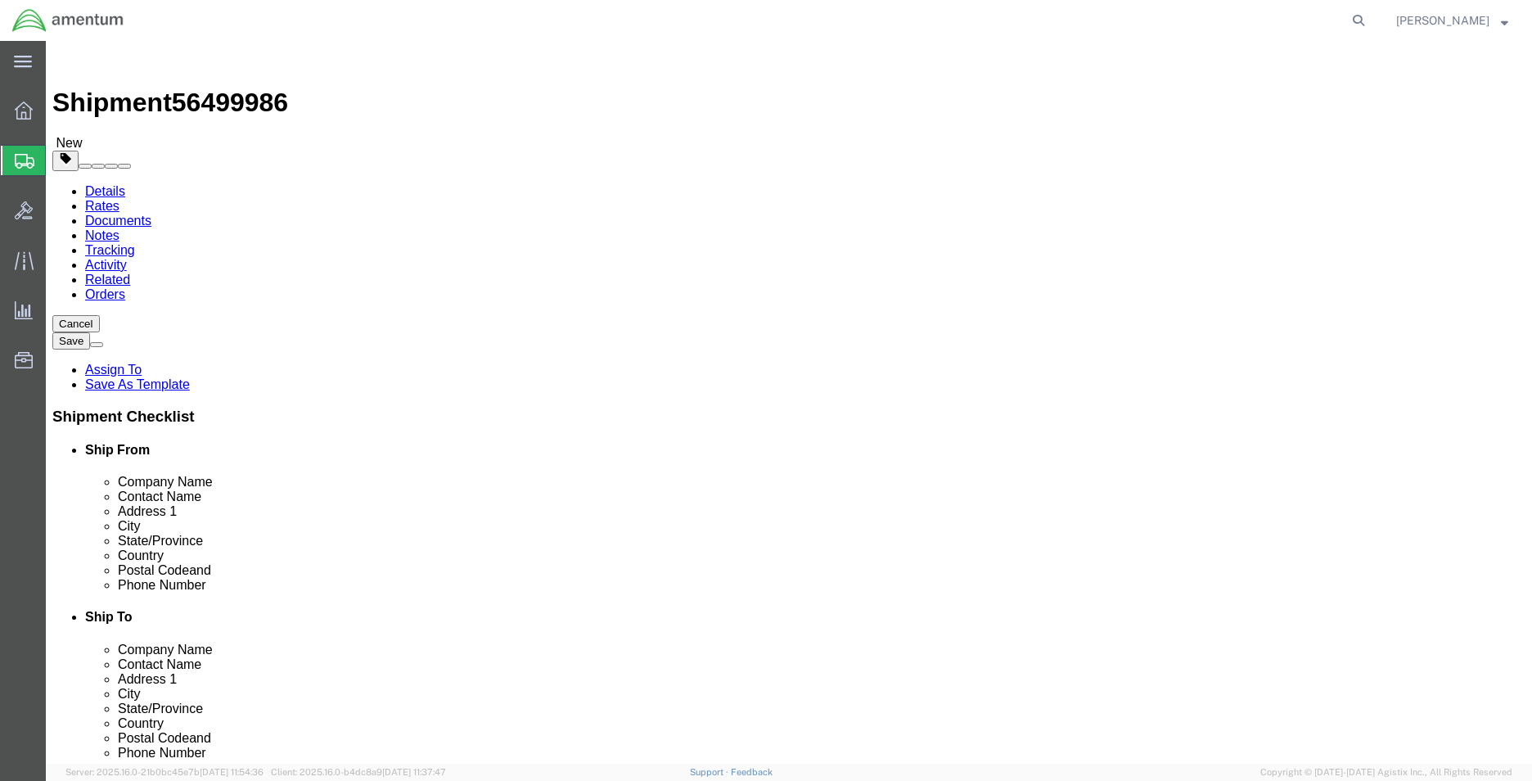
click button "Rate Shipment"
